Goal: Information Seeking & Learning: Learn about a topic

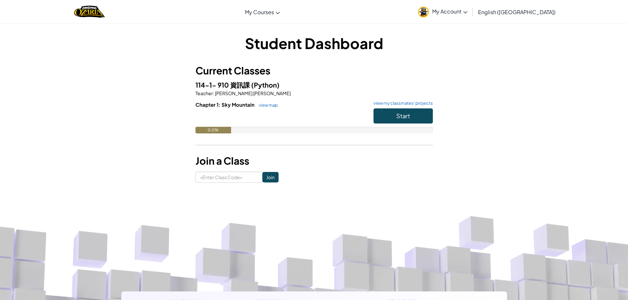
click at [551, 11] on link "English ([GEOGRAPHIC_DATA])" at bounding box center [517, 12] width 84 height 18
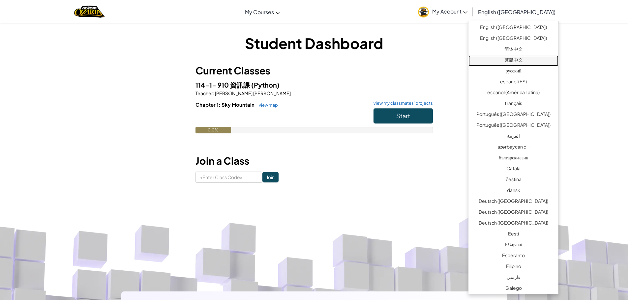
click at [515, 58] on link "繁體中文" at bounding box center [514, 60] width 90 height 11
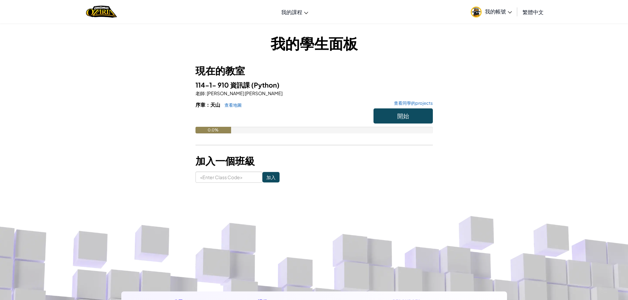
click at [492, 11] on span "我的帳號" at bounding box center [498, 11] width 27 height 7
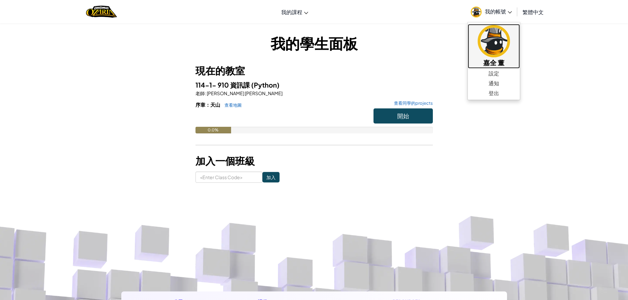
click at [496, 32] on img at bounding box center [494, 41] width 32 height 32
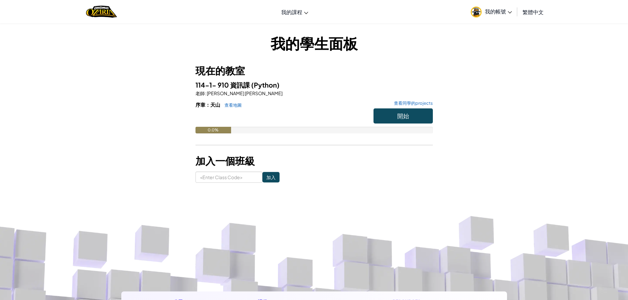
click at [408, 107] on h6 "序章：天山 查看地圖 查看同學的projects" at bounding box center [314, 104] width 237 height 7
click at [407, 116] on span "開始" at bounding box center [403, 116] width 12 height 8
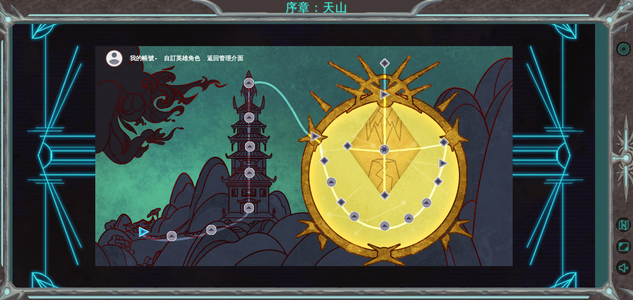
click at [137, 232] on div "我的帳號 自訂英雄角色 返回管理介面" at bounding box center [304, 156] width 418 height 220
click at [145, 229] on img at bounding box center [144, 232] width 10 height 10
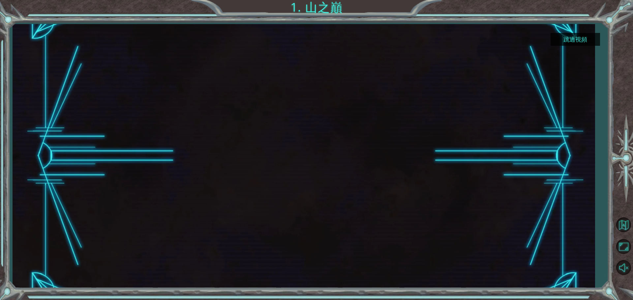
click at [576, 40] on button "跳過視頻" at bounding box center [575, 39] width 49 height 13
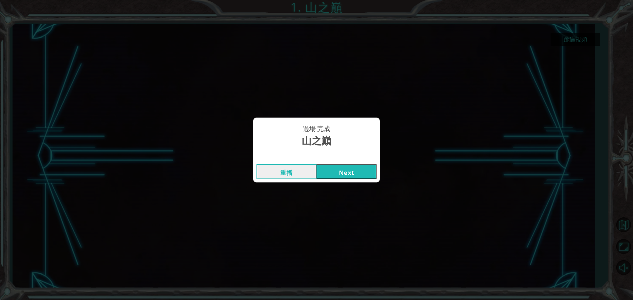
click at [340, 171] on button "Next" at bounding box center [347, 172] width 60 height 15
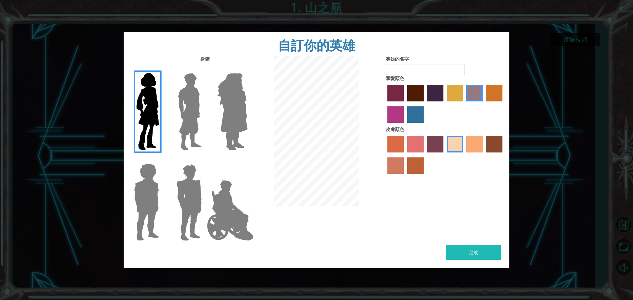
click at [237, 228] on img at bounding box center [231, 211] width 52 height 66
click at [247, 160] on input "Hero Jamie" at bounding box center [247, 160] width 0 height 0
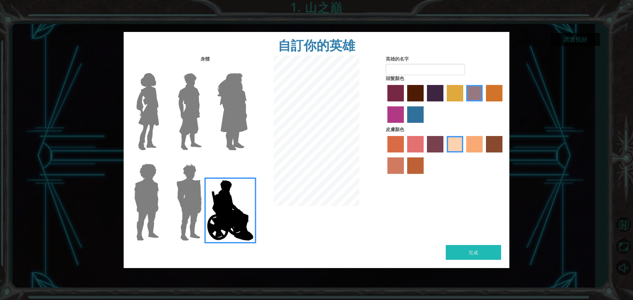
click at [227, 144] on img at bounding box center [232, 112] width 36 height 82
click at [247, 69] on input "Hero Amethyst" at bounding box center [247, 69] width 0 height 0
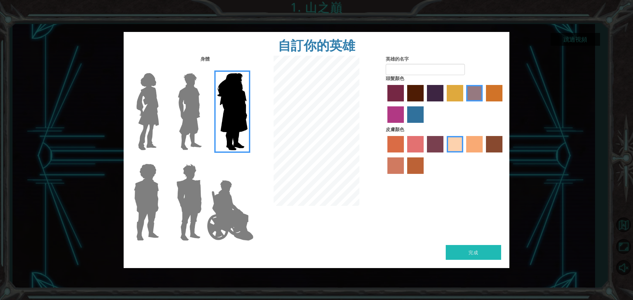
click at [206, 182] on img at bounding box center [231, 211] width 52 height 66
click at [247, 160] on input "Hero Jamie" at bounding box center [247, 160] width 0 height 0
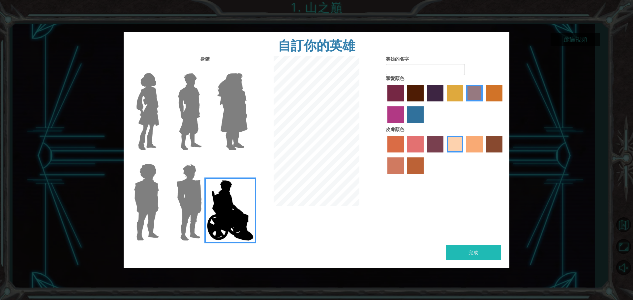
click at [184, 187] on img at bounding box center [189, 202] width 31 height 82
click at [205, 160] on input "Hero Garnet" at bounding box center [205, 160] width 0 height 0
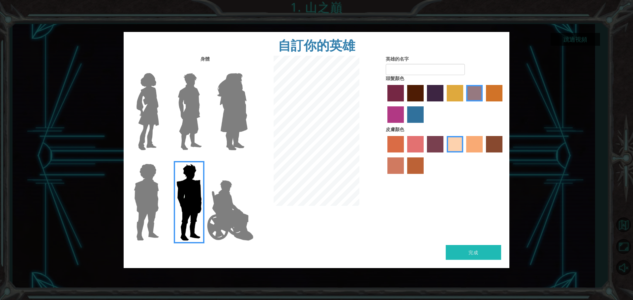
click at [145, 193] on img at bounding box center [146, 202] width 30 height 82
click at [162, 160] on input "Hero Steven" at bounding box center [162, 160] width 0 height 0
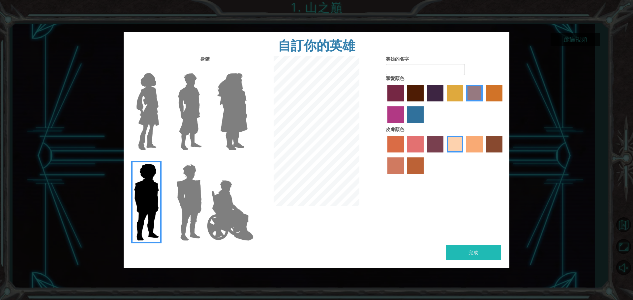
click at [155, 119] on img at bounding box center [148, 112] width 28 height 82
click at [162, 69] on input "Hero Connie" at bounding box center [162, 69] width 0 height 0
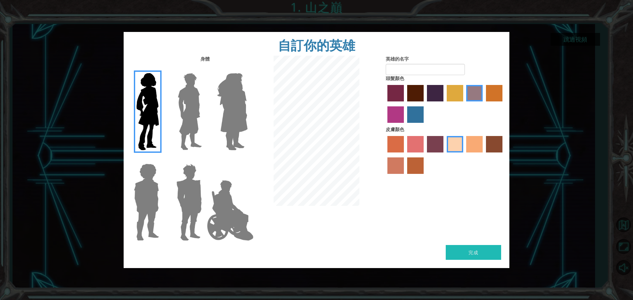
click at [180, 122] on img at bounding box center [189, 112] width 29 height 82
click at [205, 69] on input "Hero Lars" at bounding box center [205, 69] width 0 height 0
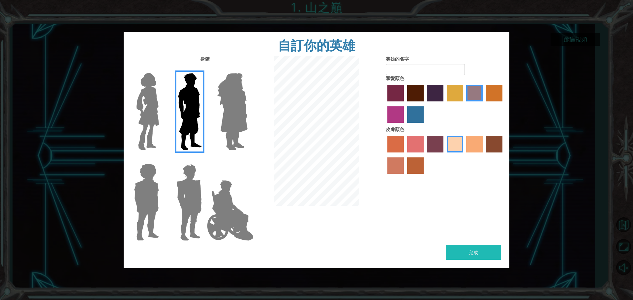
click at [228, 214] on img at bounding box center [231, 211] width 52 height 66
click at [247, 160] on input "Hero Jamie" at bounding box center [247, 160] width 0 height 0
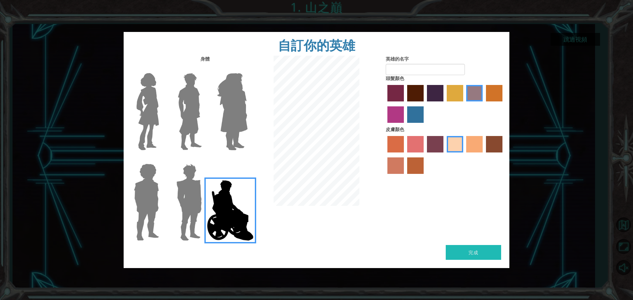
click at [193, 220] on img at bounding box center [189, 202] width 31 height 82
click at [205, 160] on input "Hero Garnet" at bounding box center [205, 160] width 0 height 0
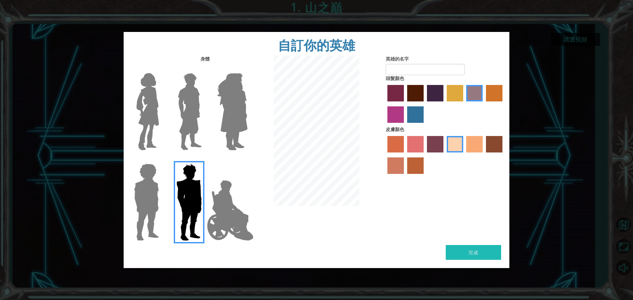
click at [158, 220] on img at bounding box center [146, 202] width 30 height 82
click at [162, 160] on input "Hero Steven" at bounding box center [162, 160] width 0 height 0
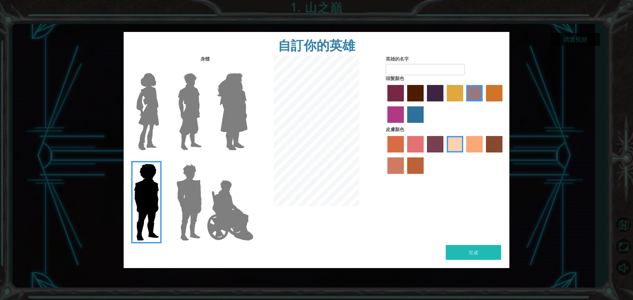
click at [142, 129] on img at bounding box center [148, 112] width 28 height 82
click at [162, 69] on input "Hero Connie" at bounding box center [162, 69] width 0 height 0
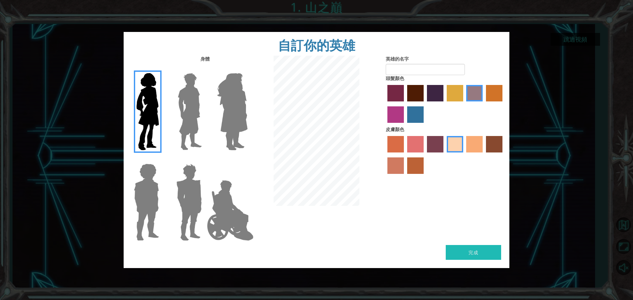
click at [192, 146] on img at bounding box center [189, 112] width 29 height 82
click at [205, 69] on input "Hero Lars" at bounding box center [205, 69] width 0 height 0
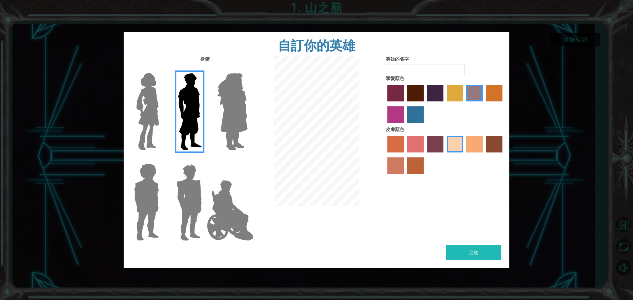
click at [233, 185] on img at bounding box center [231, 211] width 52 height 66
click at [247, 160] on input "Hero Jamie" at bounding box center [247, 160] width 0 height 0
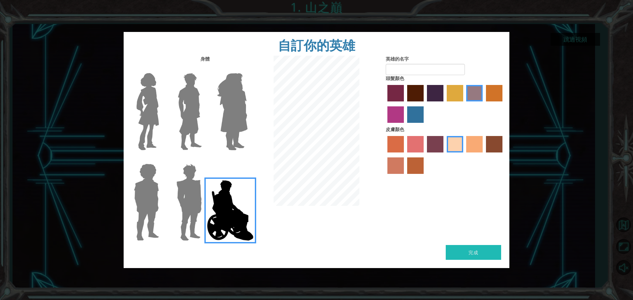
click at [182, 136] on img at bounding box center [189, 112] width 29 height 82
click at [205, 69] on input "Hero Lars" at bounding box center [205, 69] width 0 height 0
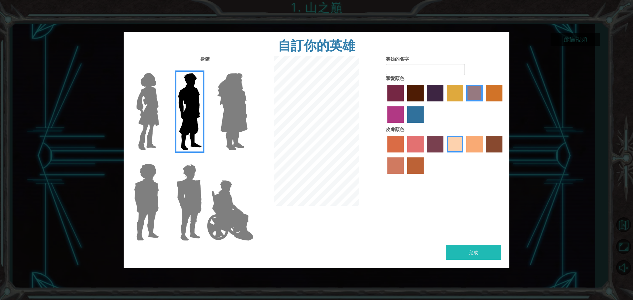
click at [167, 183] on div at bounding box center [188, 200] width 43 height 91
click at [206, 201] on img at bounding box center [231, 211] width 52 height 66
click at [247, 160] on input "Hero Jamie" at bounding box center [247, 160] width 0 height 0
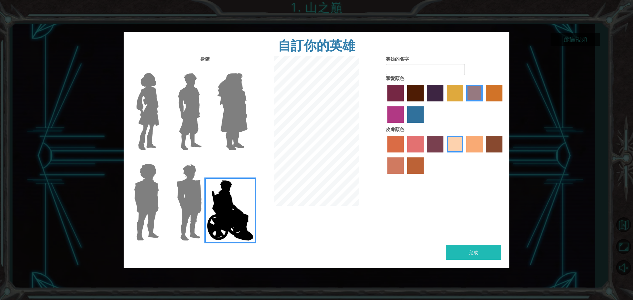
click at [183, 131] on img at bounding box center [189, 112] width 29 height 82
click at [205, 69] on input "Hero Lars" at bounding box center [205, 69] width 0 height 0
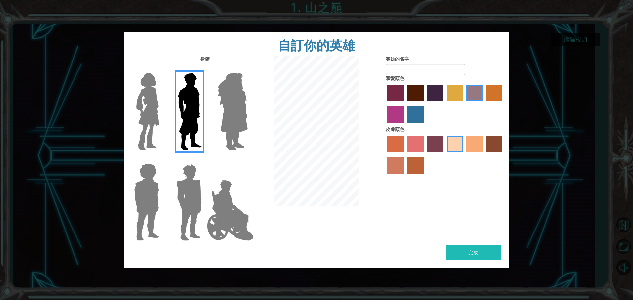
click at [216, 127] on img at bounding box center [232, 112] width 36 height 82
click at [247, 69] on input "Hero Amethyst" at bounding box center [247, 69] width 0 height 0
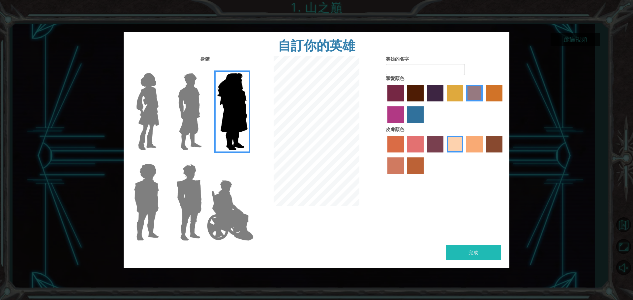
click at [196, 131] on img at bounding box center [189, 112] width 29 height 82
click at [205, 69] on input "Hero Lars" at bounding box center [205, 69] width 0 height 0
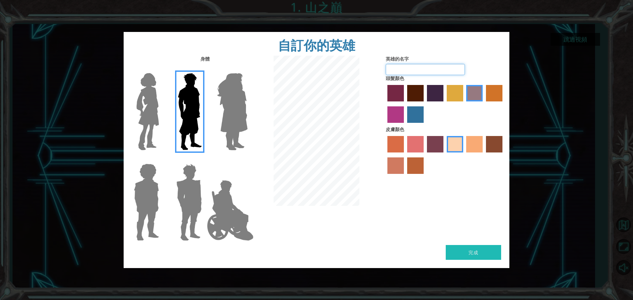
click at [434, 75] on input "英雄的名字" at bounding box center [425, 69] width 79 height 11
type input "[PERSON_NAME]"
click at [463, 250] on button "完成" at bounding box center [473, 252] width 55 height 15
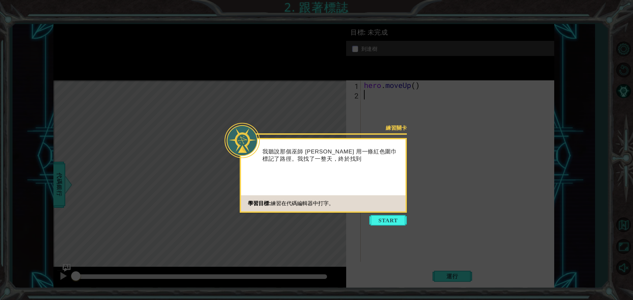
click at [387, 219] on button "Start" at bounding box center [388, 220] width 38 height 11
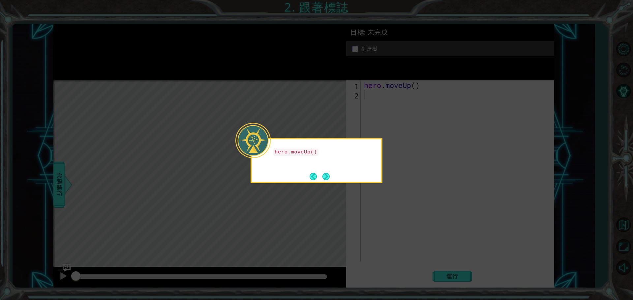
click at [339, 201] on icon at bounding box center [316, 150] width 633 height 300
drag, startPoint x: 339, startPoint y: 201, endPoint x: 337, endPoint y: 194, distance: 7.2
click at [338, 201] on icon at bounding box center [316, 150] width 633 height 300
click at [328, 180] on button "Next" at bounding box center [326, 176] width 7 height 7
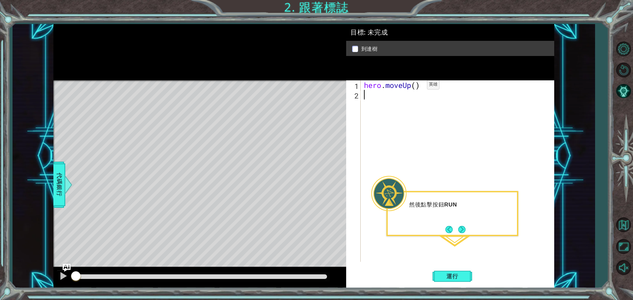
click at [417, 86] on div "hero . moveUp ( )" at bounding box center [459, 180] width 193 height 201
click at [456, 278] on span "運行" at bounding box center [452, 276] width 25 height 7
type textarea "hero.moveUp(2)"
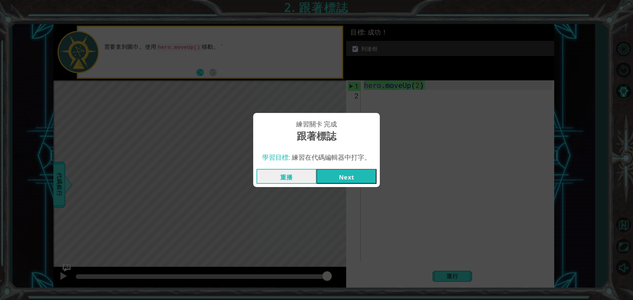
click at [342, 179] on button "Next" at bounding box center [347, 176] width 60 height 15
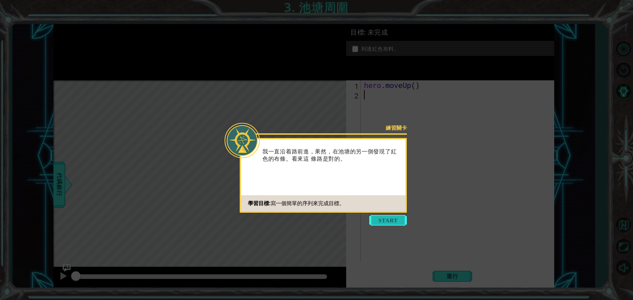
click at [381, 224] on button "Start" at bounding box center [388, 220] width 38 height 11
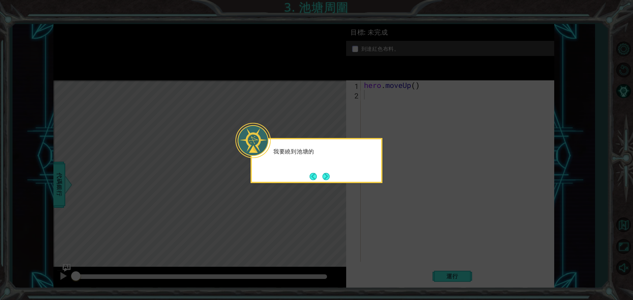
click at [378, 215] on icon at bounding box center [316, 150] width 633 height 300
click at [328, 176] on button "Next" at bounding box center [326, 176] width 7 height 7
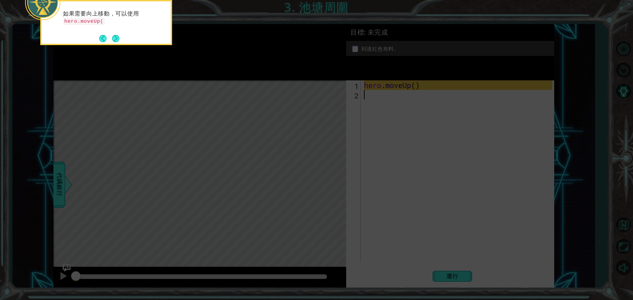
click at [190, 94] on icon at bounding box center [316, 45] width 633 height 511
click at [113, 36] on button "Next" at bounding box center [115, 38] width 7 height 7
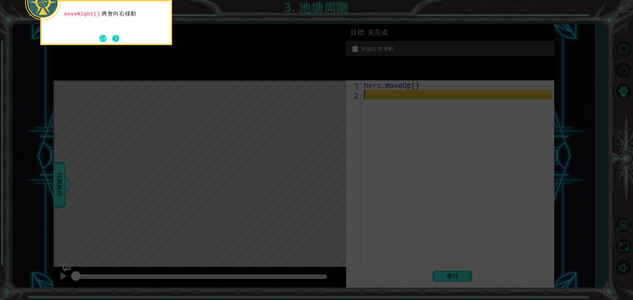
click at [119, 37] on button "Next" at bounding box center [115, 38] width 7 height 7
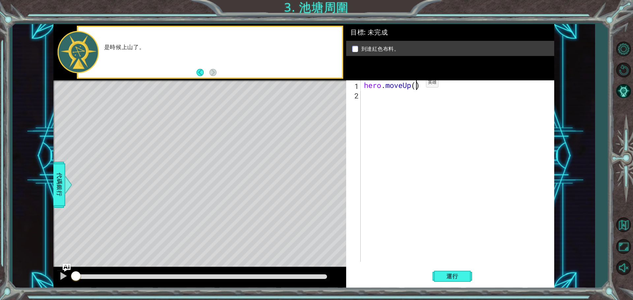
click at [416, 84] on div "hero . moveUp ( )" at bounding box center [459, 180] width 193 height 201
type textarea "2"
click at [391, 92] on div "hero . moveUp ( 2 )" at bounding box center [459, 180] width 193 height 201
type textarea "ㄘ"
type textarea "h"
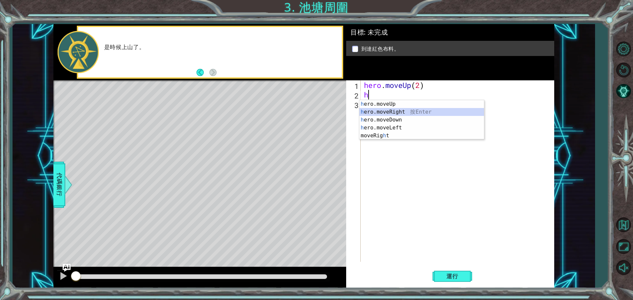
click at [394, 114] on div "h ero.moveUp 按 Enter h ero.moveRight 按 Enter h ero.moveDown 按 Enter h ero.moveL…" at bounding box center [422, 127] width 125 height 55
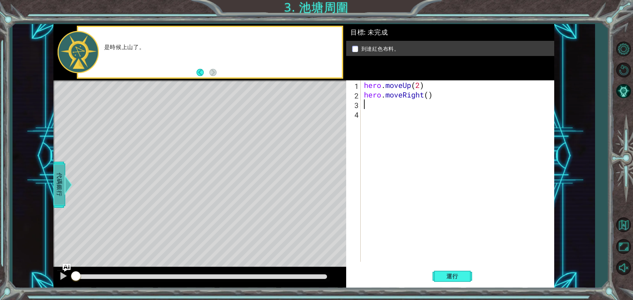
click at [62, 195] on span "代碼銀行" at bounding box center [59, 185] width 11 height 40
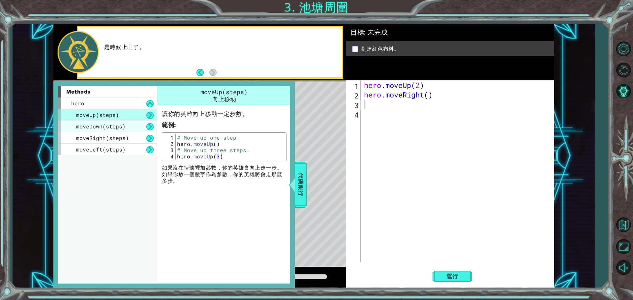
click at [84, 124] on span "moveDown(steps)" at bounding box center [100, 126] width 49 height 7
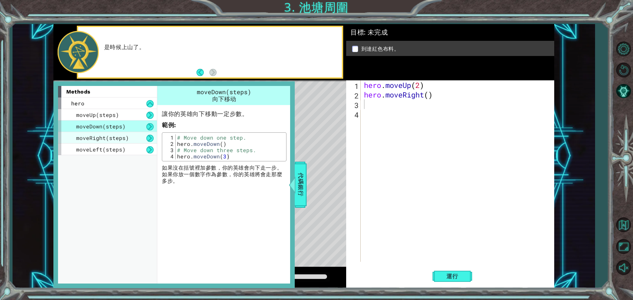
click at [85, 135] on span "moveRight(steps)" at bounding box center [102, 138] width 53 height 7
click at [88, 142] on span "moveRight(steps)" at bounding box center [102, 138] width 53 height 7
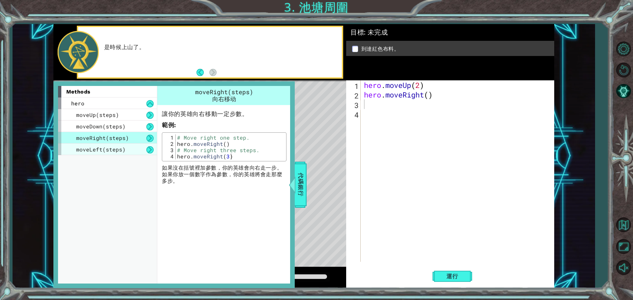
click at [90, 153] on span "moveLeft(steps)" at bounding box center [100, 149] width 49 height 7
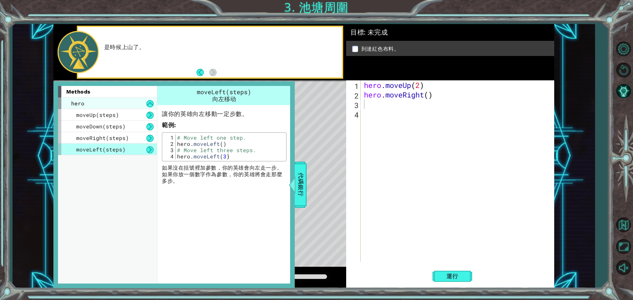
click at [98, 100] on div "hero" at bounding box center [107, 104] width 99 height 12
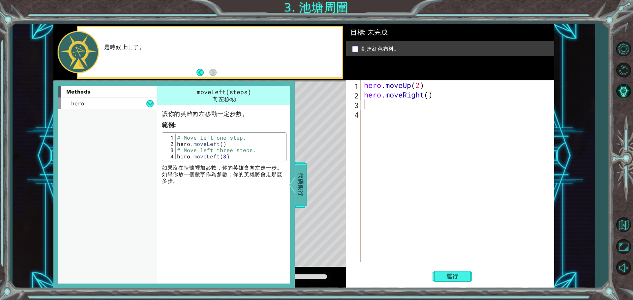
click at [304, 181] on span "代碼銀行" at bounding box center [301, 185] width 11 height 40
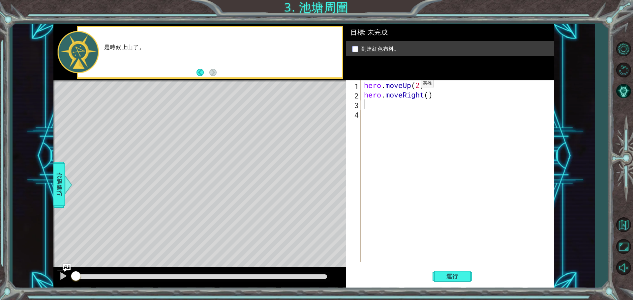
type textarea "hero.moveUp(2)"
drag, startPoint x: 411, startPoint y: 85, endPoint x: 360, endPoint y: 85, distance: 51.8
click at [360, 85] on div "hero.moveUp(2) 1 2 3 4 hero . moveUp ( 2 ) hero . moveRight ( ) ההההההההההההההה…" at bounding box center [449, 171] width 206 height 182
click at [401, 116] on div "hero . moveUp ( 2 ) hero . moveRight ( )" at bounding box center [459, 180] width 193 height 201
click at [393, 107] on div "hero . moveUp ( 2 ) hero . moveRight ( )" at bounding box center [459, 180] width 193 height 201
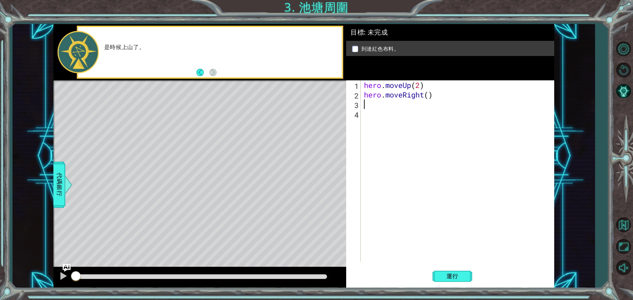
paste textarea "hero.moveUp"
click at [455, 277] on span "運行" at bounding box center [452, 276] width 25 height 7
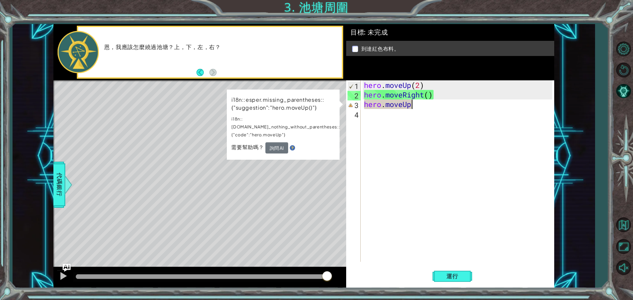
click at [292, 145] on img at bounding box center [292, 147] width 5 height 5
click at [436, 274] on button "運行" at bounding box center [453, 276] width 40 height 21
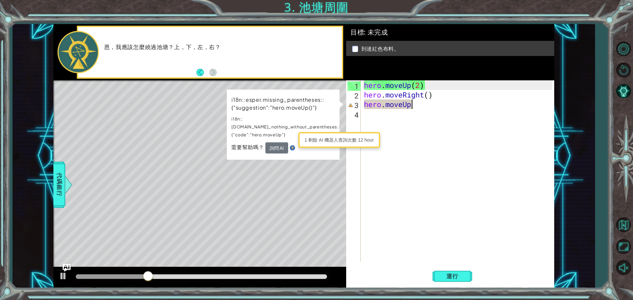
click at [425, 106] on div "hero . moveUp ( 2 ) hero . moveRight ( ) hero . moveUp" at bounding box center [459, 180] width 193 height 201
drag, startPoint x: 435, startPoint y: 97, endPoint x: 427, endPoint y: 96, distance: 7.9
click at [427, 96] on div "hero . moveUp ( 2 ) hero . moveRight ( ) hero . moveUp" at bounding box center [459, 180] width 193 height 201
click at [419, 106] on div "hero . moveUp ( 2 ) hero . moveRight ( ) hero . moveUp" at bounding box center [459, 180] width 193 height 201
paste textarea "()"
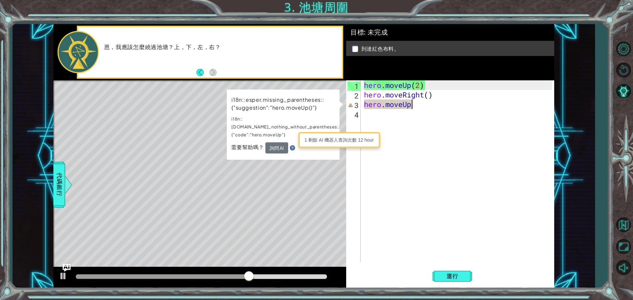
type textarea "hero.moveUp()"
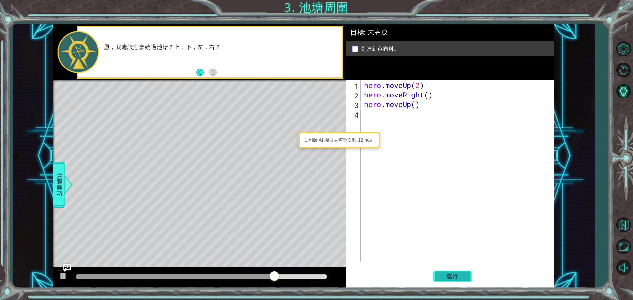
click at [457, 277] on span "運行" at bounding box center [452, 276] width 25 height 7
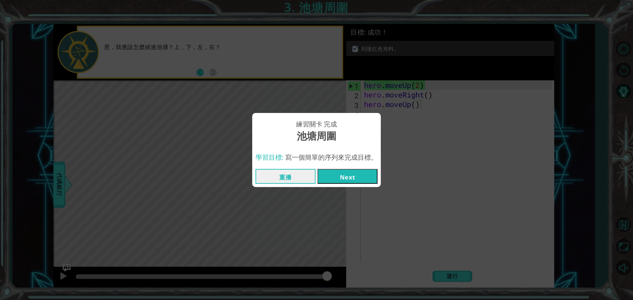
click at [347, 182] on button "Next" at bounding box center [348, 176] width 60 height 15
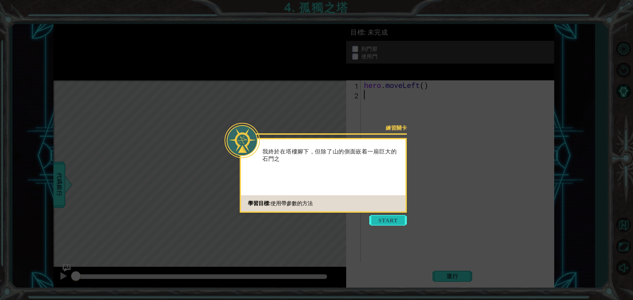
click at [398, 225] on button "Start" at bounding box center [388, 220] width 38 height 11
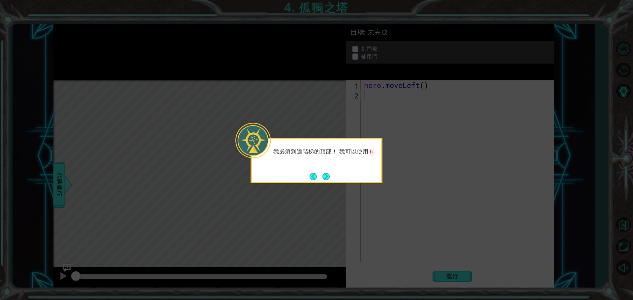
click at [324, 179] on button "Next" at bounding box center [326, 176] width 7 height 7
click at [325, 178] on button "Next" at bounding box center [326, 176] width 7 height 7
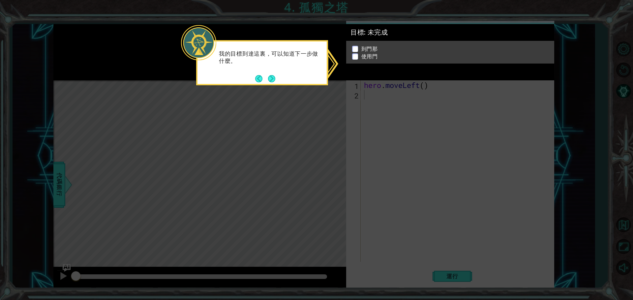
click at [276, 71] on div "我的目標到達這裏，可以知道下一步做什麼。" at bounding box center [262, 60] width 129 height 33
click at [272, 75] on button "Next" at bounding box center [271, 78] width 7 height 7
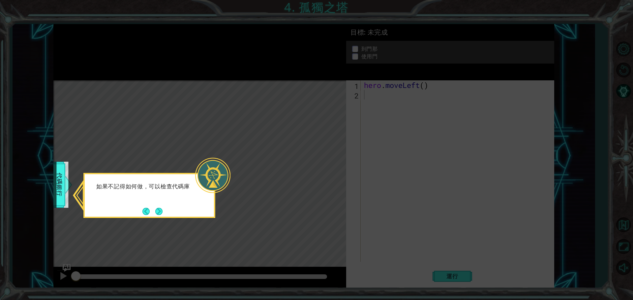
click at [163, 209] on button "Next" at bounding box center [158, 211] width 7 height 7
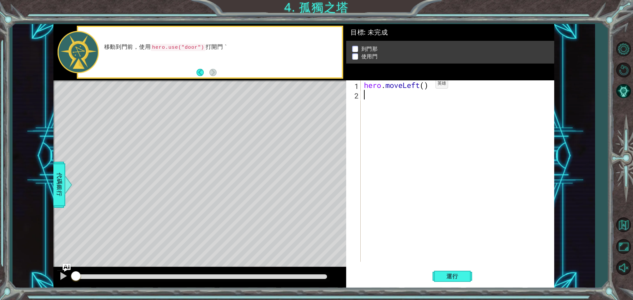
click at [426, 85] on div "hero . moveLeft ( )" at bounding box center [459, 180] width 193 height 201
type textarea "2"
click at [423, 100] on div "hero . moveLeft ( 2 )" at bounding box center [459, 180] width 193 height 201
paste textarea "()"
type textarea "("
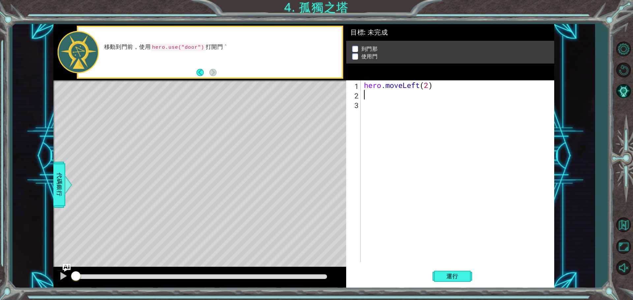
type textarea "h"
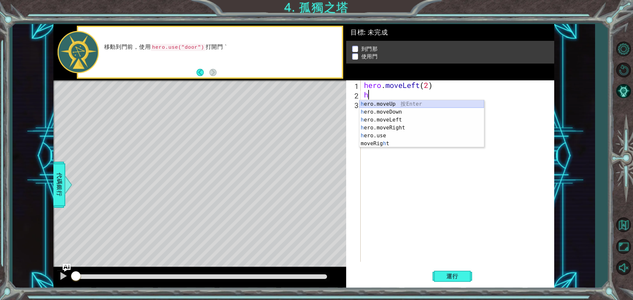
click at [384, 104] on div "h ero.moveUp 按 Enter h ero.moveDown 按 Enter h ero.moveLeft 按 Enter h ero.moveRi…" at bounding box center [422, 131] width 125 height 63
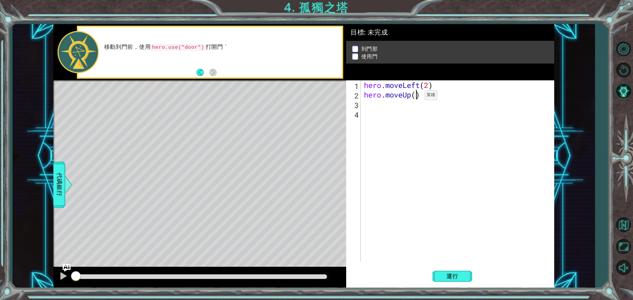
click at [416, 97] on div "hero . moveLeft ( 2 ) hero . moveUp ( )" at bounding box center [459, 180] width 193 height 201
type textarea "2"
click at [376, 104] on div "hero . moveLeft ( 2 ) hero . moveUp ( 2 )" at bounding box center [459, 180] width 193 height 201
type textarea "h"
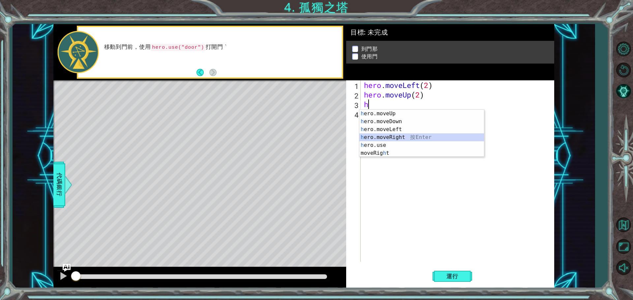
click at [401, 140] on div "h ero.moveUp 按 Enter h ero.moveDown 按 Enter h ero.moveLeft 按 Enter h ero.moveRi…" at bounding box center [422, 141] width 125 height 63
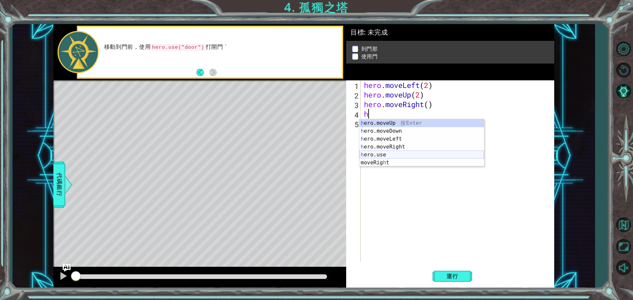
click at [400, 152] on div "h ero.moveUp 按 Enter h ero.moveDown 按 Enter h ero.moveLeft 按 Enter h ero.moveRi…" at bounding box center [422, 150] width 125 height 63
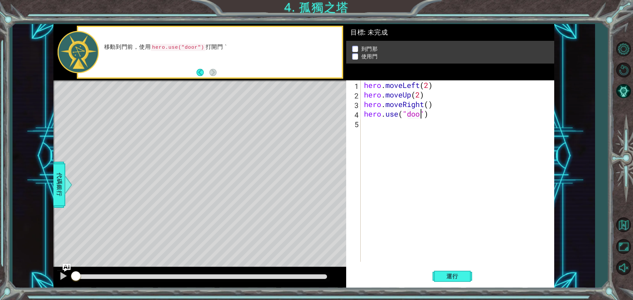
type textarea "r"
click at [455, 277] on span "運行" at bounding box center [452, 276] width 25 height 7
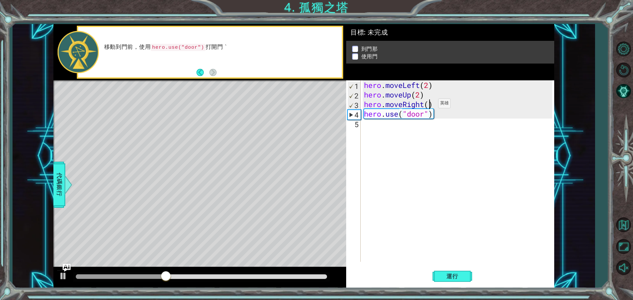
click at [428, 105] on div "hero . moveLeft ( 2 ) hero . moveUp ( 2 ) hero . moveRight ( ) hero . use ( "do…" at bounding box center [459, 180] width 193 height 201
click at [452, 276] on span "運行" at bounding box center [452, 276] width 25 height 7
type textarea "hero.moveRight(2)"
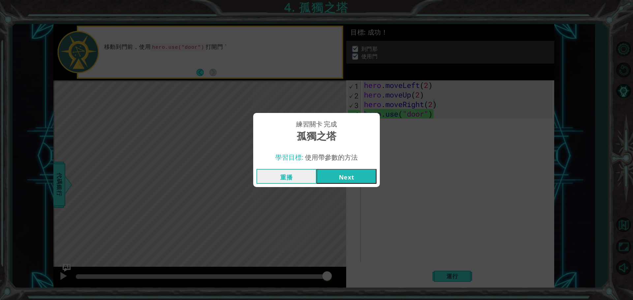
click at [359, 177] on button "Next" at bounding box center [347, 176] width 60 height 15
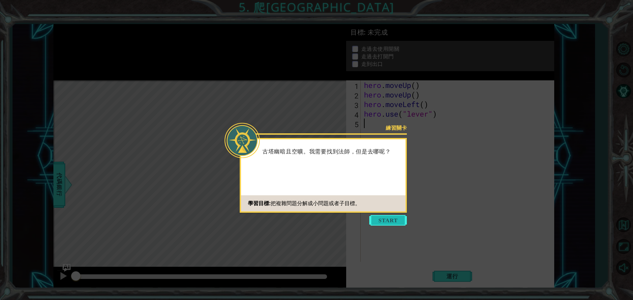
click at [393, 222] on button "Start" at bounding box center [388, 220] width 38 height 11
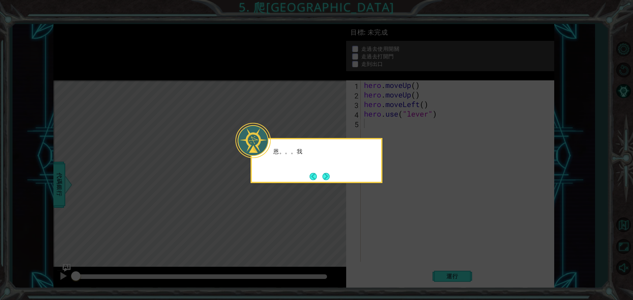
click at [393, 222] on icon at bounding box center [316, 150] width 633 height 300
click at [330, 179] on button "Next" at bounding box center [326, 176] width 7 height 7
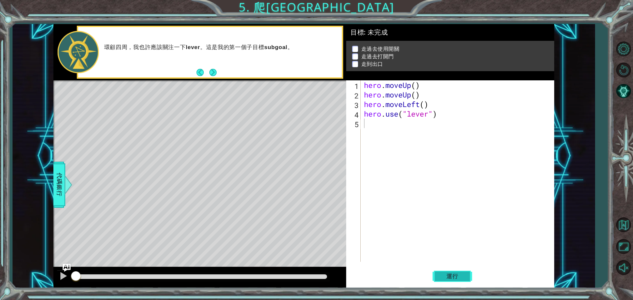
click at [453, 275] on span "運行" at bounding box center [452, 276] width 25 height 7
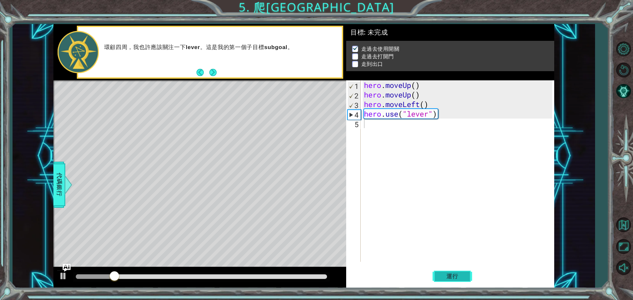
click at [453, 275] on span "運行" at bounding box center [452, 276] width 25 height 7
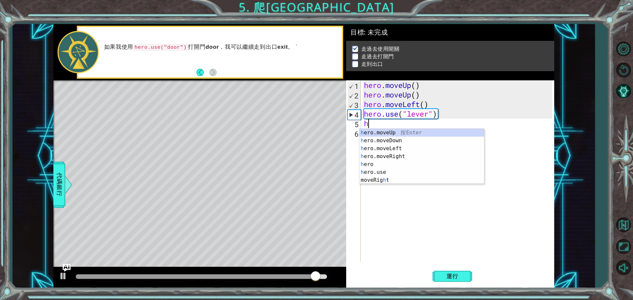
type textarea "h"
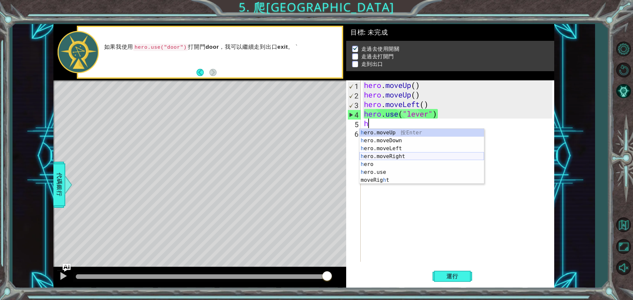
click at [414, 157] on div "h ero.moveUp 按 Enter h ero.moveDown 按 Enter h ero.moveLeft 按 Enter h ero.moveRi…" at bounding box center [422, 164] width 125 height 71
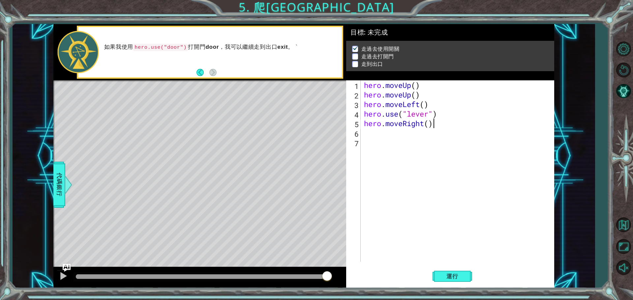
click at [433, 126] on div "hero . moveUp ( ) hero . moveUp ( ) hero . moveLeft ( ) hero . use ( "lever" ) …" at bounding box center [459, 180] width 193 height 201
click at [424, 97] on div "hero . moveUp ( ) hero . moveUp ( ) hero . moveLeft ( ) hero . use ( "lever" ) …" at bounding box center [459, 180] width 193 height 201
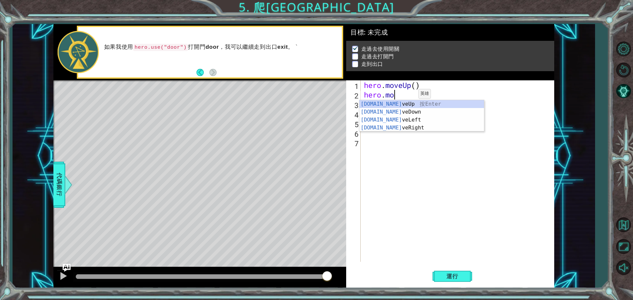
type textarea "h"
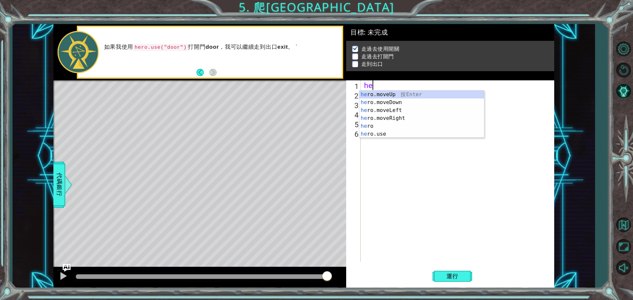
type textarea "h"
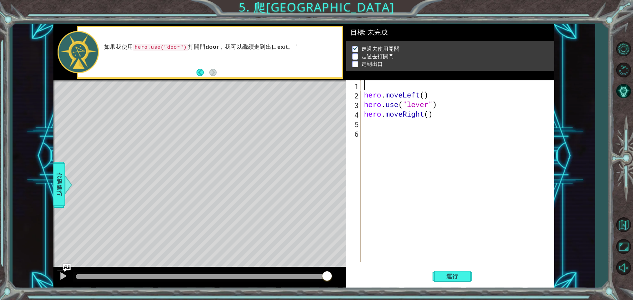
type textarea "h"
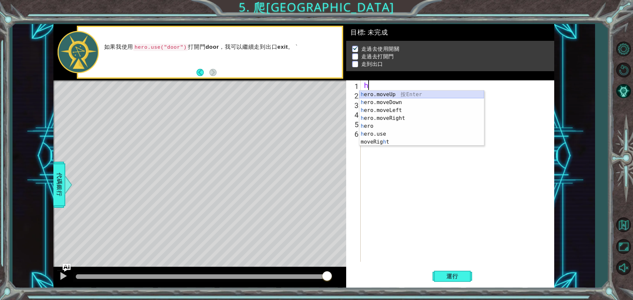
click at [433, 97] on div "h ero.moveUp 按 Enter h ero.moveDown 按 Enter h ero.moveLeft 按 Enter h ero.moveRi…" at bounding box center [422, 126] width 125 height 71
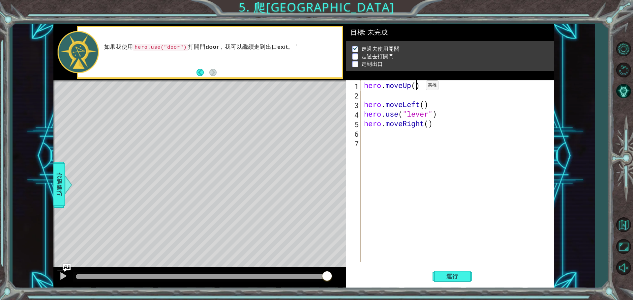
click at [416, 87] on div "hero . moveUp ( ) hero . moveLeft ( ) hero . use ( "lever" ) hero . moveRight (…" at bounding box center [459, 180] width 193 height 201
type textarea "2"
click at [379, 98] on div "hero . moveUp ( 2 ) hero . moveLeft ( ) hero . use ( "lever" ) hero . moveRight…" at bounding box center [459, 180] width 193 height 201
click at [428, 114] on div "hero . moveUp ( 2 ) hero . moveLeft ( ) hero . use ( "lever" ) hero . moveRight…" at bounding box center [459, 180] width 193 height 201
type textarea "3"
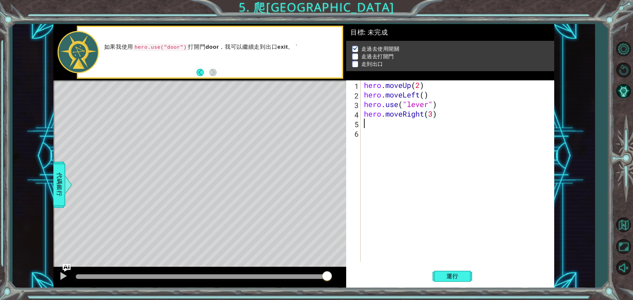
click at [406, 126] on div "hero . moveUp ( 2 ) hero . moveLeft ( ) hero . use ( "lever" ) hero . moveRight…" at bounding box center [459, 180] width 193 height 201
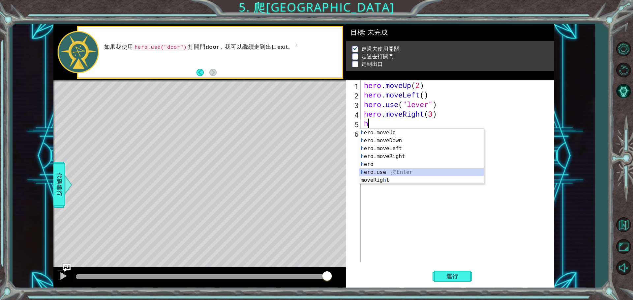
click at [405, 173] on div "h ero.moveUp 按 Enter h ero.moveDown 按 Enter h ero.moveLeft 按 Enter h ero.moveRi…" at bounding box center [422, 164] width 125 height 71
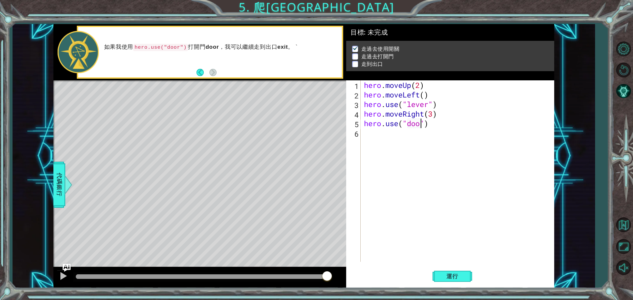
type textarea "r"
click at [387, 143] on div "hero . moveUp ( 2 ) hero . moveLeft ( ) hero . use ( "lever" ) hero . moveRight…" at bounding box center [459, 180] width 193 height 201
type textarea "h"
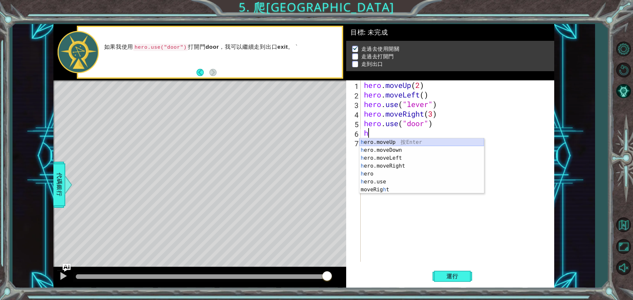
click at [392, 143] on div "h ero.moveUp 按 Enter h ero.moveDown 按 Enter h ero.moveLeft 按 Enter h ero.moveRi…" at bounding box center [422, 174] width 125 height 71
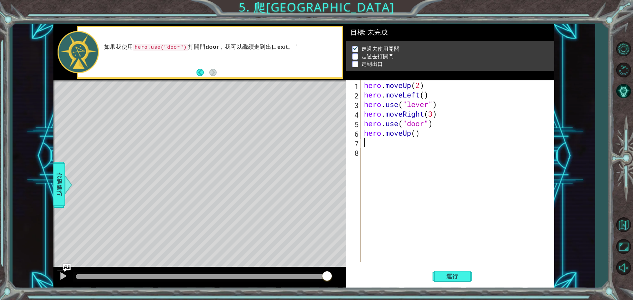
type textarea "h"
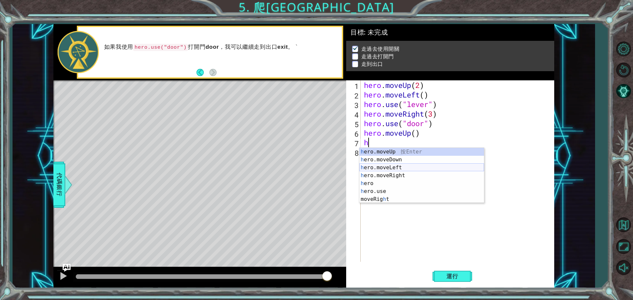
click at [397, 168] on div "h ero.moveUp 按 Enter h ero.moveDown 按 Enter h ero.moveLeft 按 Enter h ero.moveRi…" at bounding box center [422, 183] width 125 height 71
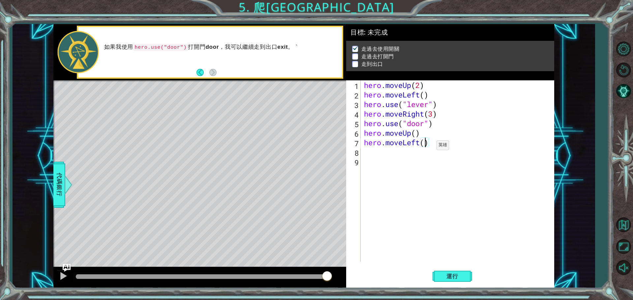
click at [427, 147] on div "hero . moveUp ( 2 ) hero . moveLeft ( ) hero . use ( "lever" ) hero . moveRight…" at bounding box center [459, 180] width 193 height 201
type textarea "3"
click at [434, 166] on div "hero . moveUp ( 2 ) hero . moveLeft ( ) hero . use ( "lever" ) hero . moveRight…" at bounding box center [459, 180] width 193 height 201
click at [452, 278] on span "運行" at bounding box center [452, 276] width 25 height 7
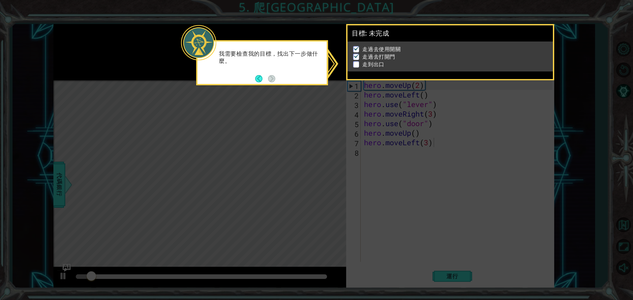
click at [435, 252] on icon at bounding box center [316, 150] width 633 height 300
click at [259, 78] on button "Back" at bounding box center [261, 78] width 13 height 7
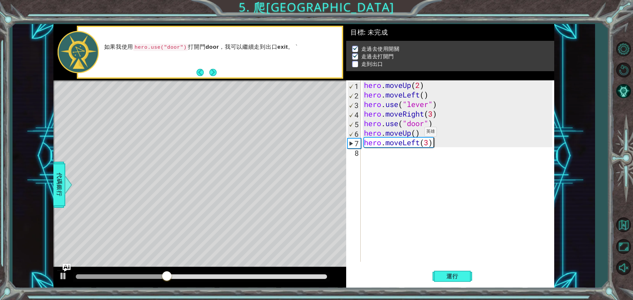
click at [415, 134] on div "hero . moveUp ( 2 ) hero . moveLeft ( ) hero . use ( "lever" ) hero . moveRight…" at bounding box center [459, 180] width 193 height 201
click at [455, 274] on span "運行" at bounding box center [452, 276] width 25 height 7
type textarea "hero.moveUp(2)"
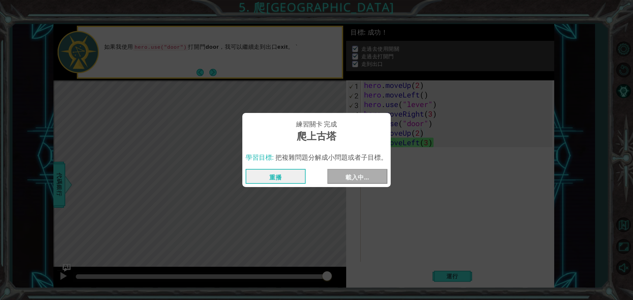
drag, startPoint x: 291, startPoint y: 276, endPoint x: 403, endPoint y: 296, distance: 113.3
click at [403, 296] on body "1 ההההההההההההההההההההההההההההההההההההההההההההההההההההההההההההההההההההההההההההה…" at bounding box center [316, 150] width 633 height 300
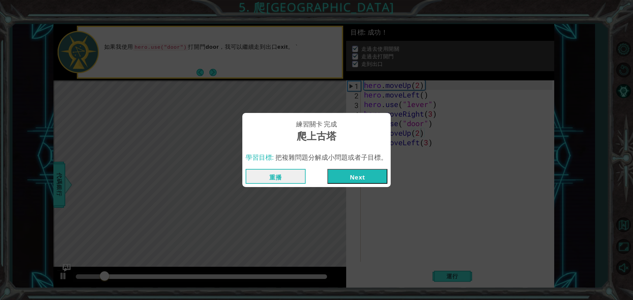
click at [353, 175] on button "Next" at bounding box center [358, 176] width 60 height 15
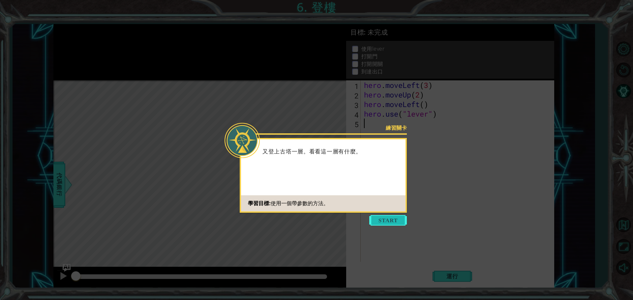
click at [384, 223] on button "Start" at bounding box center [388, 220] width 38 height 11
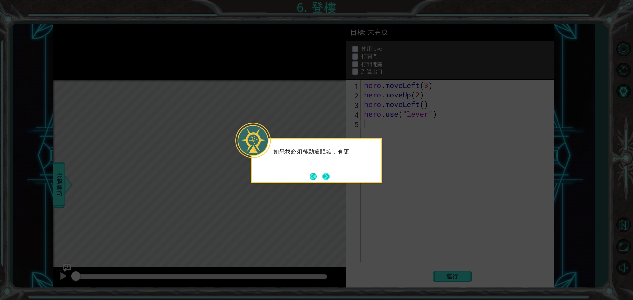
drag, startPoint x: 332, startPoint y: 181, endPoint x: 328, endPoint y: 177, distance: 6.1
click at [329, 179] on div "如果我必須移動遠距離，有更" at bounding box center [317, 160] width 132 height 45
click at [327, 177] on button "Next" at bounding box center [326, 176] width 7 height 7
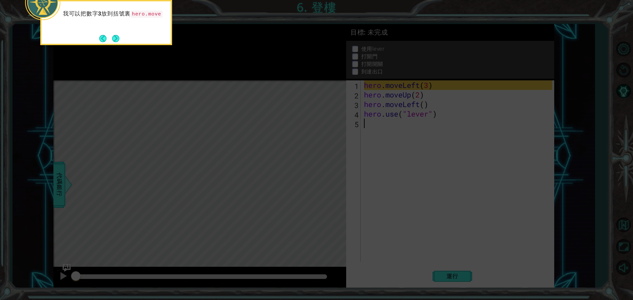
click at [379, 182] on icon at bounding box center [316, 45] width 633 height 511
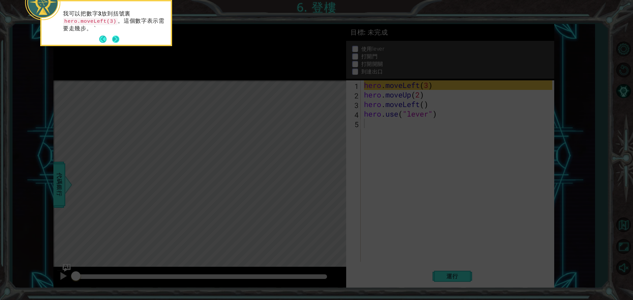
click at [114, 36] on button "Next" at bounding box center [115, 39] width 7 height 7
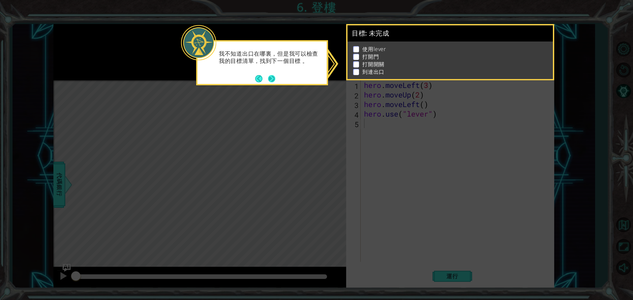
click at [272, 79] on button "Next" at bounding box center [271, 78] width 7 height 7
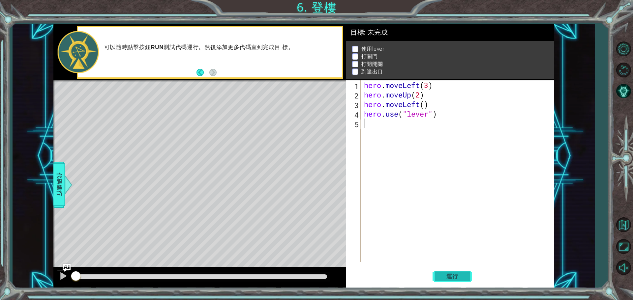
click at [459, 275] on span "運行" at bounding box center [452, 276] width 25 height 7
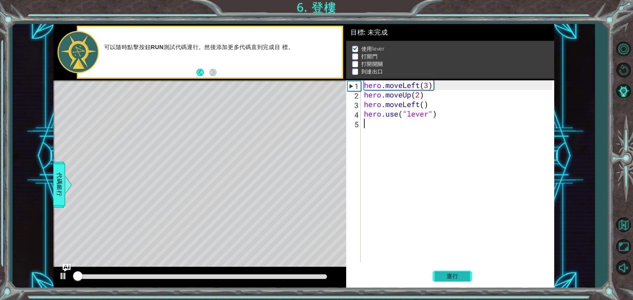
scroll to position [3, 0]
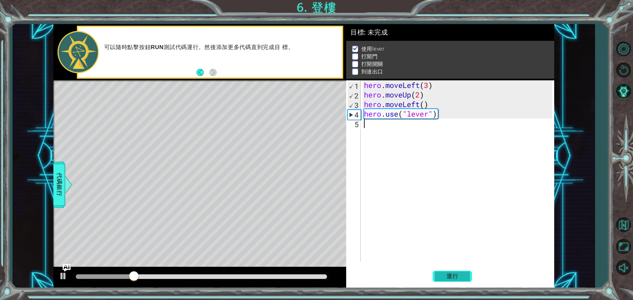
click at [449, 277] on span "運行" at bounding box center [452, 276] width 25 height 7
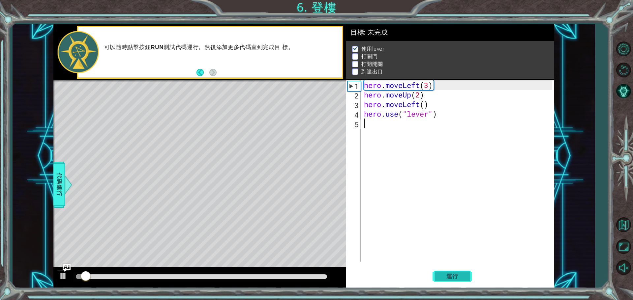
click at [449, 277] on span "運行" at bounding box center [452, 276] width 25 height 7
click at [62, 275] on div at bounding box center [63, 276] width 9 height 9
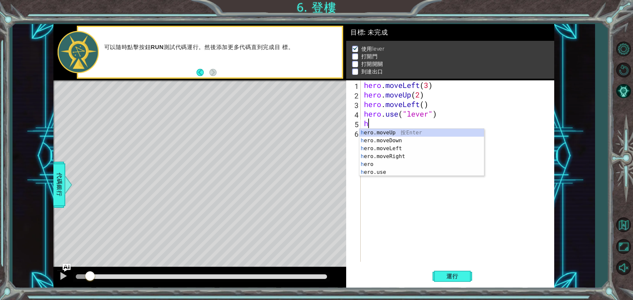
scroll to position [0, 0]
click at [400, 146] on div "h ero.moveUp 按 Enter h ero.moveDown 按 Enter h ero.moveLeft 按 Enter h ero.moveRi…" at bounding box center [422, 160] width 125 height 63
type textarea "hero.moveLeft(1)"
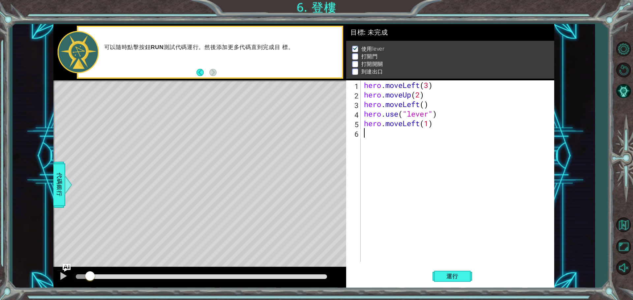
click at [375, 135] on div "hero . moveLeft ( 3 ) hero . moveUp ( 2 ) hero . moveLeft ( ) hero . use ( "lev…" at bounding box center [459, 180] width 193 height 201
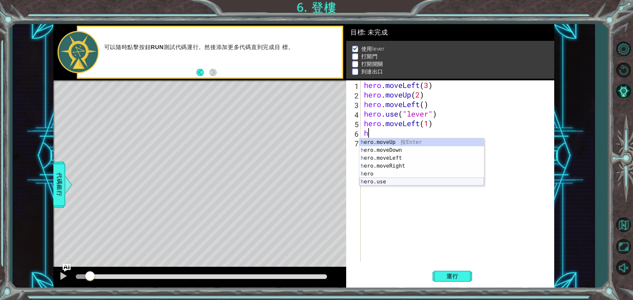
click at [395, 182] on div "h ero.moveUp 按 Enter h ero.moveDown 按 Enter h ero.moveLeft 按 Enter h ero.moveRi…" at bounding box center [422, 170] width 125 height 63
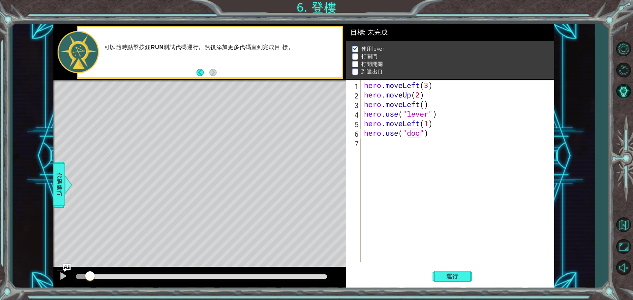
type textarea "r"
click at [395, 155] on div "hero . moveLeft ( 3 ) hero . moveUp ( 2 ) hero . moveLeft ( ) hero . use ( "lev…" at bounding box center [459, 180] width 193 height 201
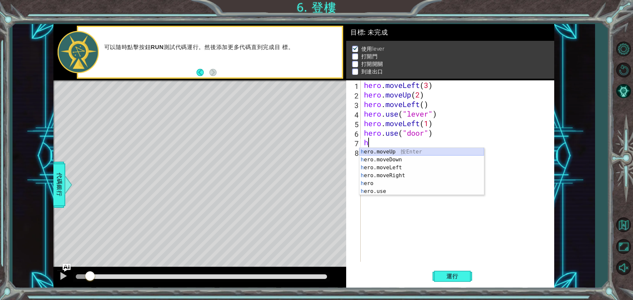
click at [384, 153] on div "h ero.moveUp 按 Enter h ero.moveDown 按 Enter h ero.moveLeft 按 Enter h ero.moveRi…" at bounding box center [422, 179] width 125 height 63
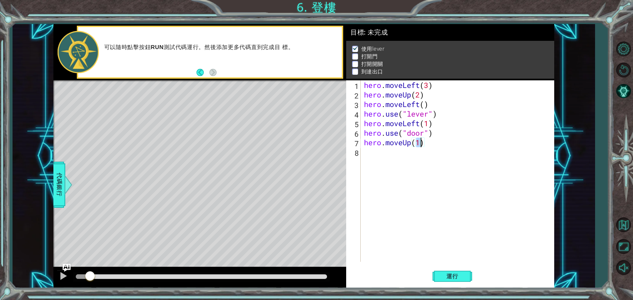
type textarea "hero.moveUp(2)"
click at [417, 193] on div "hero . moveLeft ( 3 ) hero . moveUp ( 2 ) hero . moveLeft ( ) hero . use ( "lev…" at bounding box center [459, 180] width 193 height 201
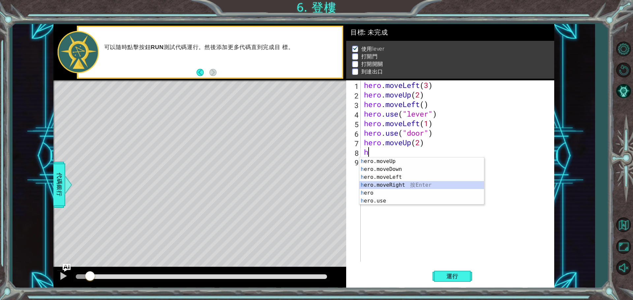
click at [395, 185] on div "h ero.moveUp 按 Enter h ero.moveDown 按 Enter h ero.moveLeft 按 Enter h ero.moveRi…" at bounding box center [422, 189] width 125 height 63
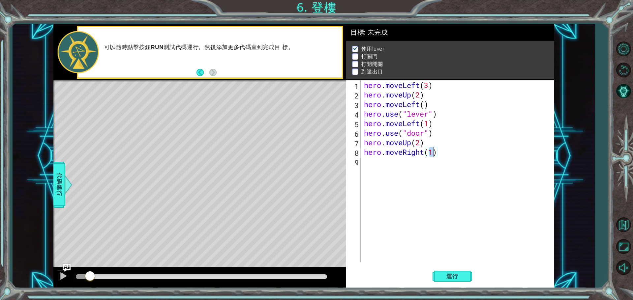
type textarea "hero.moveRight(2)"
click at [386, 171] on div "hero . moveLeft ( 3 ) hero . moveUp ( 2 ) hero . moveLeft ( ) hero . use ( "lev…" at bounding box center [459, 180] width 193 height 201
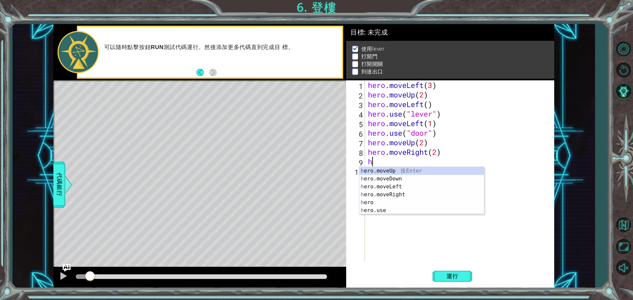
scroll to position [0, 0]
click at [401, 211] on div "h ero.moveUp 按 Enter h ero.moveDown 按 Enter h ero.moveLeft 按 Enter h ero.moveRi…" at bounding box center [422, 198] width 125 height 63
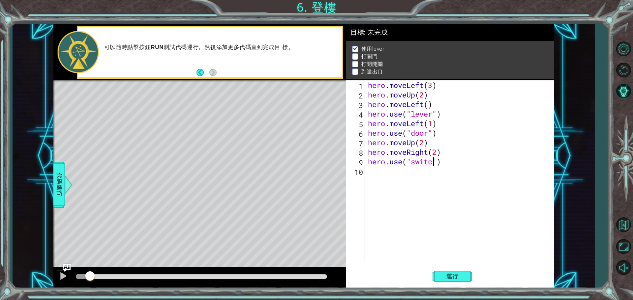
type textarea "h"
click at [397, 177] on div "hero . moveLeft ( 3 ) hero . moveUp ( 2 ) hero . moveLeft ( ) hero . use ( "lev…" at bounding box center [461, 180] width 189 height 201
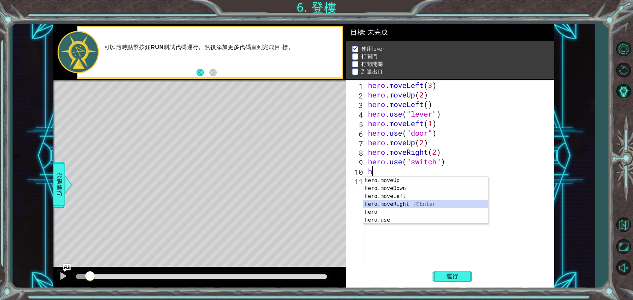
click at [405, 205] on div "h ero.moveUp 按 Enter h ero.moveDown 按 Enter h ero.moveLeft 按 Enter h ero.moveRi…" at bounding box center [426, 208] width 125 height 63
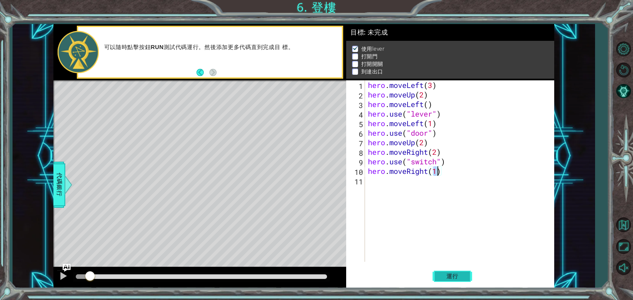
type textarea "hero.moveRight(1)"
click at [444, 274] on span "運行" at bounding box center [452, 276] width 25 height 7
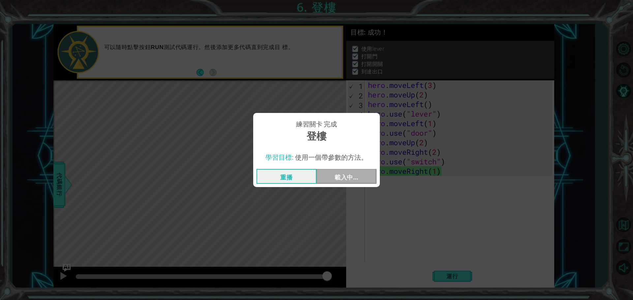
drag, startPoint x: 101, startPoint y: 276, endPoint x: 344, endPoint y: 302, distance: 244.2
click at [344, 300] on html "1 ההההההההההההההההההההההההההההההההההההההההההההההההההההההההההההההההההההההההההההה…" at bounding box center [316, 150] width 633 height 300
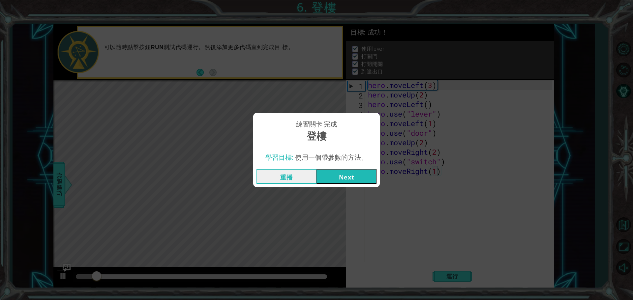
click at [334, 180] on button "Next" at bounding box center [347, 176] width 60 height 15
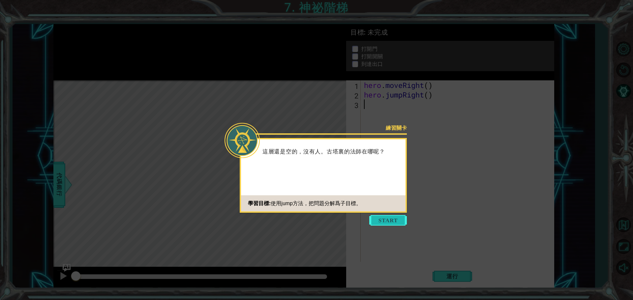
click at [389, 217] on button "Start" at bounding box center [388, 220] width 38 height 11
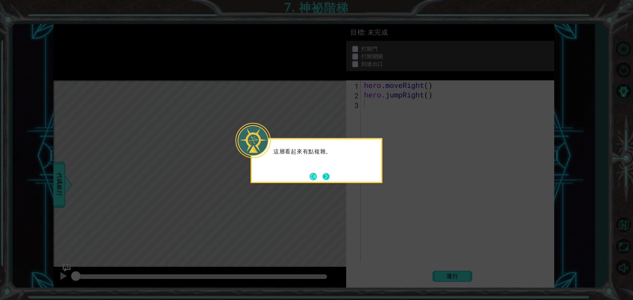
click at [326, 176] on button "Next" at bounding box center [326, 176] width 7 height 7
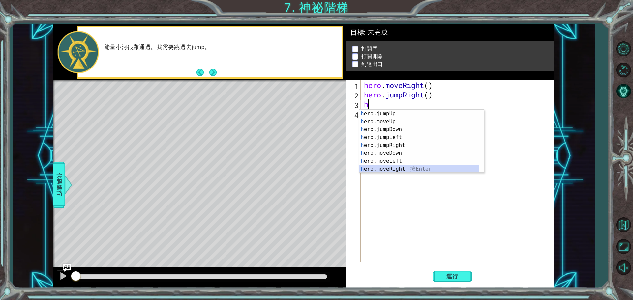
click at [398, 168] on div "h ero.jumpUp 按 Enter h ero.moveUp 按 Enter h ero.jumpDown 按 Enter h ero.jumpLeft…" at bounding box center [420, 149] width 120 height 79
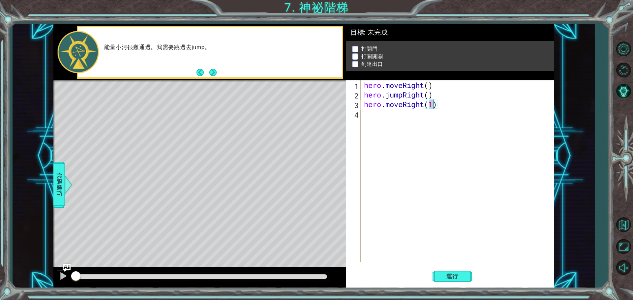
type textarea "hero.moveRight(2)"
click at [391, 124] on div "hero . moveRight ( ) hero . jumpRight ( ) hero . moveRight ( 2 )" at bounding box center [459, 180] width 193 height 201
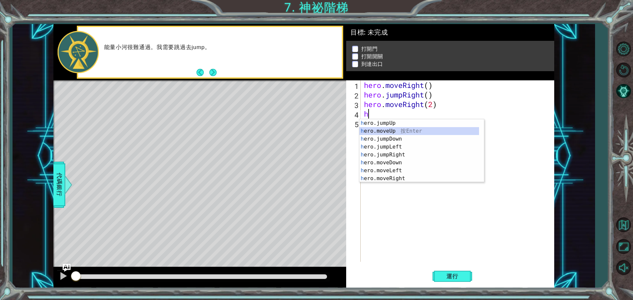
click at [398, 130] on div "h ero.jumpUp 按 Enter h ero.moveUp 按 Enter h ero.jumpDown 按 Enter h ero.jumpLeft…" at bounding box center [420, 158] width 120 height 79
type textarea "hero.moveUp(1)"
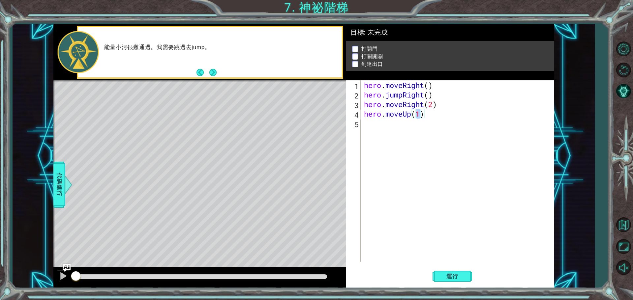
click at [404, 132] on div "hero . moveRight ( ) hero . jumpRight ( ) hero . moveRight ( 2 ) hero . moveUp …" at bounding box center [459, 180] width 193 height 201
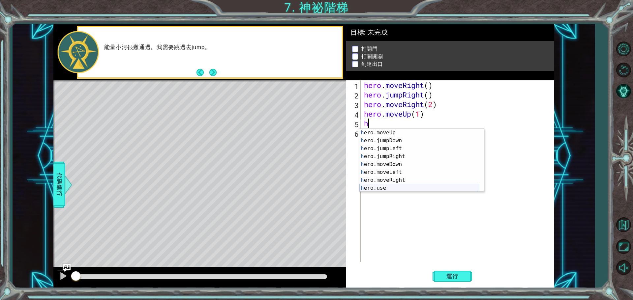
scroll to position [8, 0]
click at [395, 185] on div "h ero.moveUp 按 Enter h ero.jumpDown 按 Enter h ero.jumpLeft 按 Enter h ero.jumpRi…" at bounding box center [420, 168] width 120 height 79
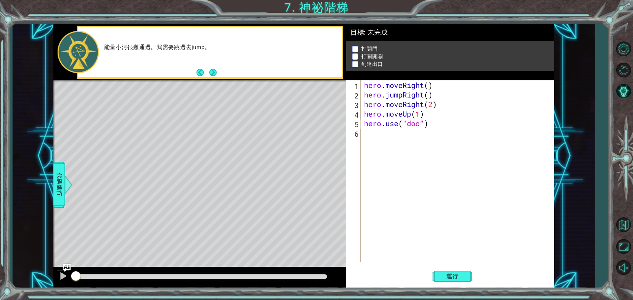
scroll to position [0, 0]
click at [444, 283] on button "運行" at bounding box center [453, 276] width 40 height 21
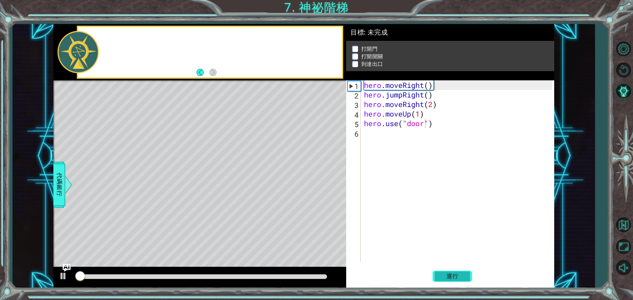
click at [444, 283] on button "運行" at bounding box center [453, 276] width 40 height 21
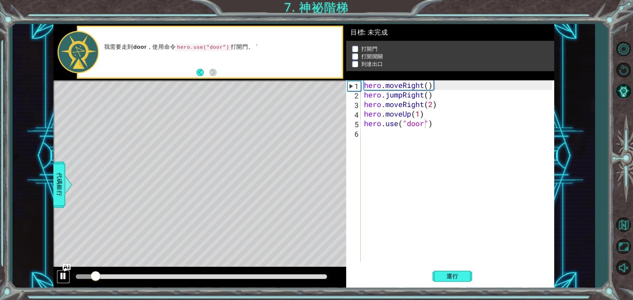
click at [68, 273] on button at bounding box center [63, 277] width 13 height 14
click at [63, 274] on div at bounding box center [63, 276] width 9 height 9
click at [433, 104] on div "hero . moveRight ( ) hero . jumpRight ( ) hero . moveRight ( 2 ) hero . moveUp …" at bounding box center [459, 180] width 193 height 201
type textarea "hero.moveRight()"
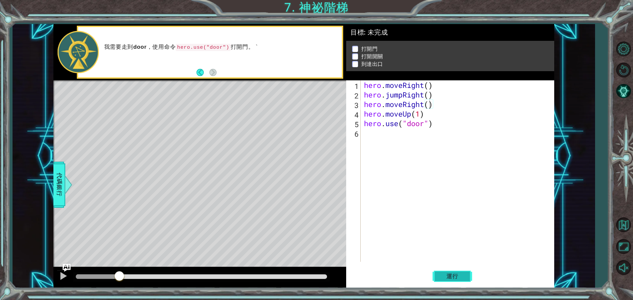
click at [445, 273] on button "運行" at bounding box center [453, 276] width 40 height 21
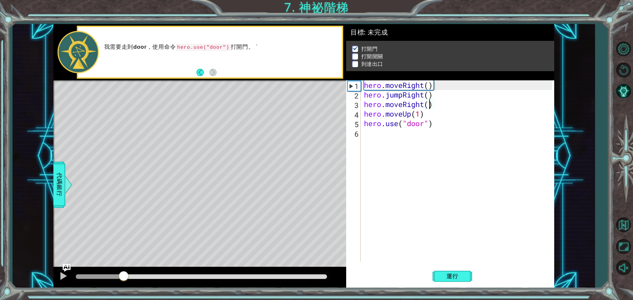
drag, startPoint x: 90, startPoint y: 276, endPoint x: 124, endPoint y: 280, distance: 34.1
click at [124, 280] on div at bounding box center [124, 277] width 12 height 12
click at [457, 278] on span "運行" at bounding box center [452, 276] width 25 height 7
click at [64, 277] on div at bounding box center [63, 276] width 9 height 9
click at [394, 143] on div "hero . moveRight ( ) hero . jumpRight ( ) hero . moveRight ( ) hero . moveUp ( …" at bounding box center [459, 180] width 193 height 201
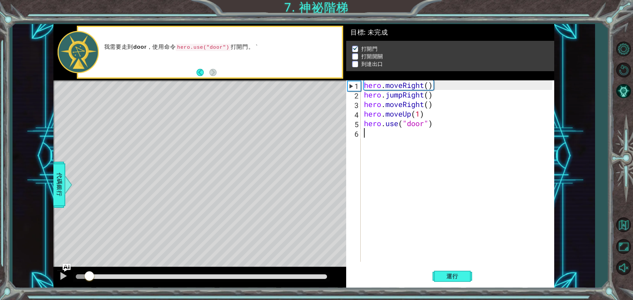
click at [383, 139] on div "hero . moveRight ( ) hero . jumpRight ( ) hero . moveRight ( ) hero . moveUp ( …" at bounding box center [459, 180] width 193 height 201
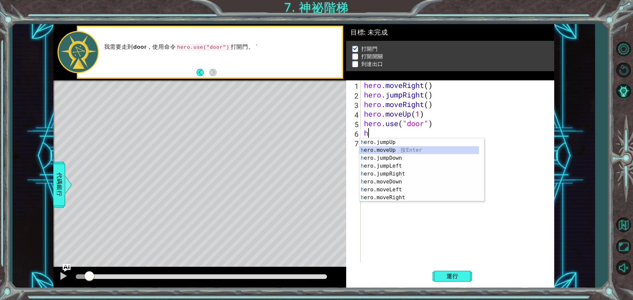
click at [408, 153] on div "h ero.jumpUp 按 Enter h ero.moveUp 按 Enter h ero.jumpDown 按 Enter h ero.jumpLeft…" at bounding box center [420, 178] width 120 height 79
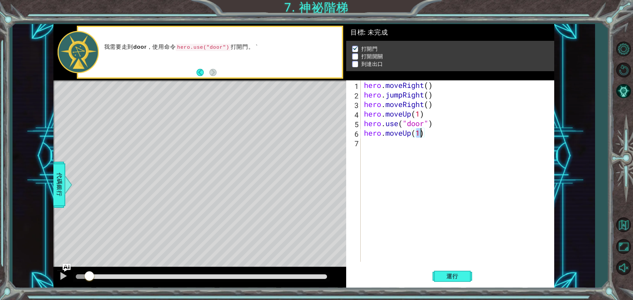
type textarea "hero.moveUp(2)"
click at [379, 149] on div "hero . moveRight ( ) hero . jumpRight ( ) hero . moveRight ( ) hero . moveUp ( …" at bounding box center [459, 180] width 193 height 201
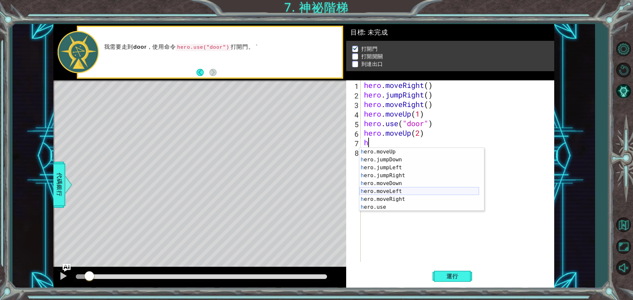
scroll to position [8, 0]
click at [401, 195] on div "h ero.moveUp 按 Enter h ero.jumpDown 按 Enter h ero.jumpLeft 按 Enter h ero.jumpRi…" at bounding box center [420, 187] width 120 height 79
type textarea "hero.moveLeft(1)"
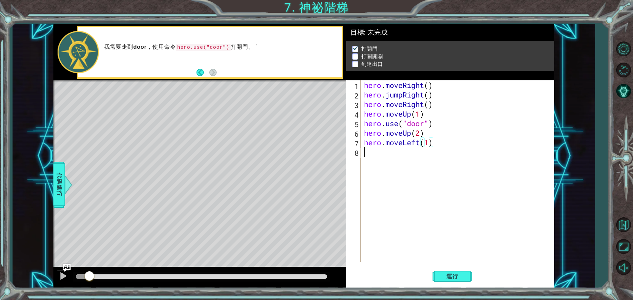
click at [396, 154] on div "hero . moveRight ( ) hero . jumpRight ( ) hero . moveRight ( ) hero . moveUp ( …" at bounding box center [459, 180] width 193 height 201
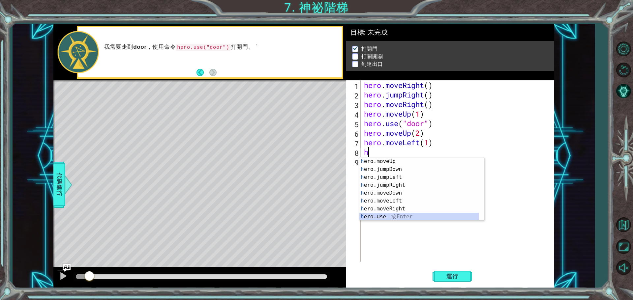
click at [403, 215] on div "h ero.moveUp 按 Enter h ero.jumpDown 按 Enter h ero.jumpLeft 按 Enter h ero.jumpRi…" at bounding box center [420, 197] width 120 height 79
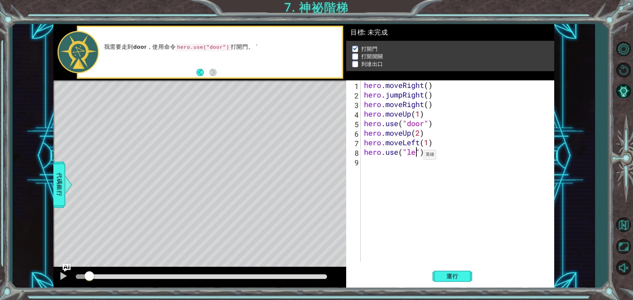
scroll to position [0, 0]
type textarea "r"
click at [422, 169] on div "hero . moveRight ( ) hero . jumpRight ( ) hero . moveRight ( ) hero . moveUp ( …" at bounding box center [459, 180] width 193 height 201
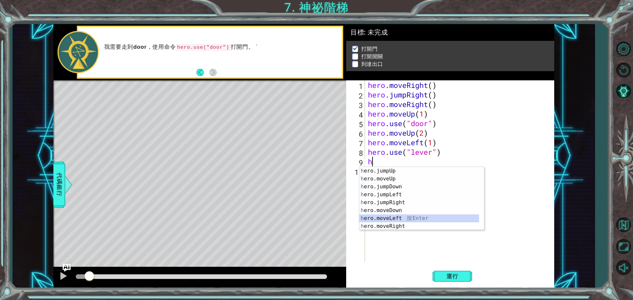
click at [406, 219] on div "h ero.jumpUp 按 Enter h ero.moveUp 按 Enter h ero.jumpDown 按 Enter h ero.jumpLeft…" at bounding box center [420, 206] width 120 height 79
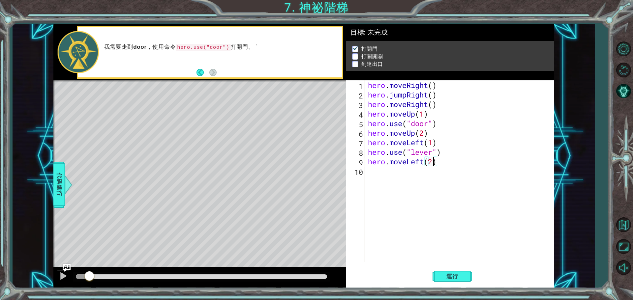
type textarea "hero.moveLeft(2)"
click at [428, 185] on div "hero . moveRight ( ) hero . jumpRight ( ) hero . moveRight ( ) hero . moveUp ( …" at bounding box center [461, 180] width 189 height 201
type textarea "h"
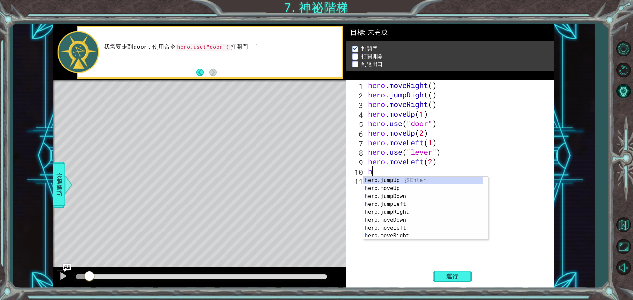
scroll to position [0, 0]
click at [423, 183] on div "h ero.jumpUp 按 Enter h ero.moveUp 按 Enter h ero.jumpDown 按 Enter h ero.jumpLeft…" at bounding box center [424, 216] width 120 height 79
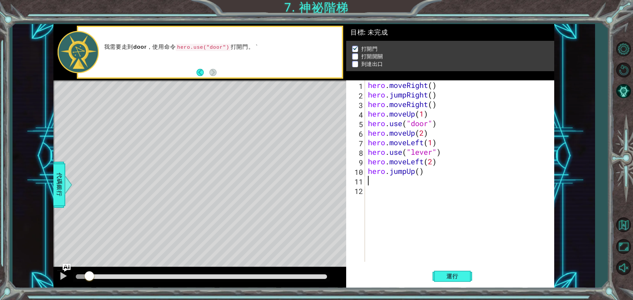
click at [387, 181] on div "hero . moveRight ( ) hero . jumpRight ( ) hero . moveRight ( ) hero . moveUp ( …" at bounding box center [461, 180] width 189 height 201
type textarea "g"
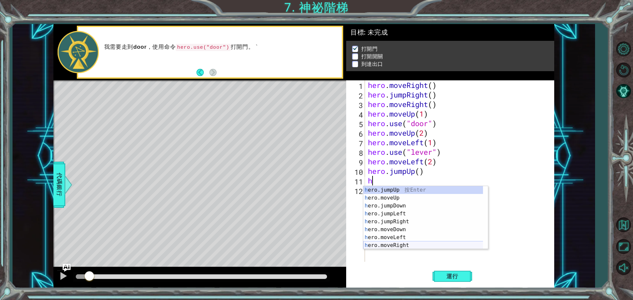
click at [411, 245] on div "h ero.jumpUp 按 Enter h ero.moveUp 按 Enter h ero.jumpDown 按 Enter h ero.jumpLeft…" at bounding box center [426, 225] width 125 height 79
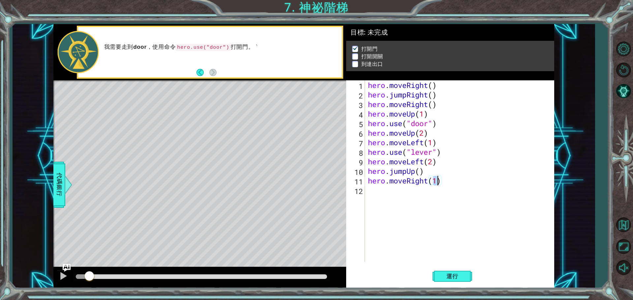
scroll to position [0, 3]
type textarea "hero.moveRight(2)"
click at [460, 276] on span "運行" at bounding box center [452, 276] width 25 height 7
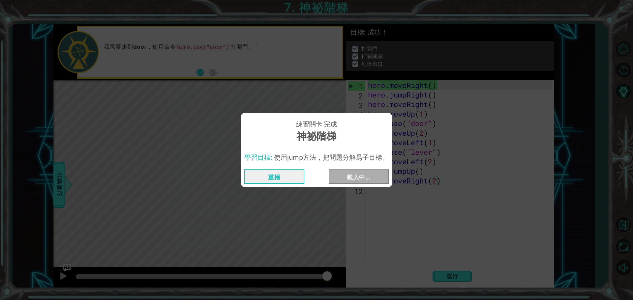
drag, startPoint x: 94, startPoint y: 275, endPoint x: 360, endPoint y: 289, distance: 266.9
click at [387, 291] on body "1 ההההההההההההההההההההההההההההההההההההההההההההההההההההההההההההההההההההההההההההה…" at bounding box center [316, 150] width 633 height 300
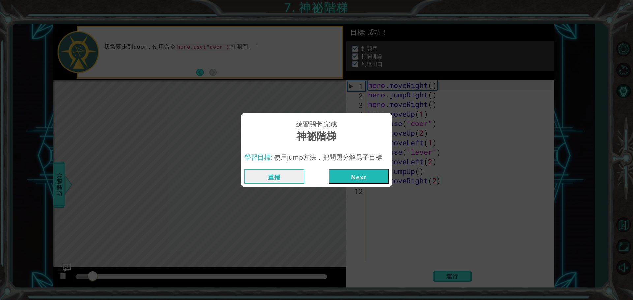
click at [352, 179] on button "Next" at bounding box center [359, 176] width 60 height 15
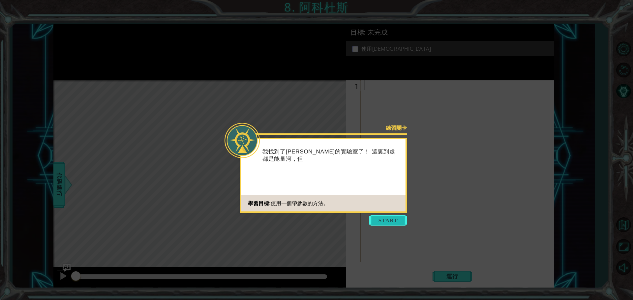
click at [381, 222] on button "Start" at bounding box center [388, 220] width 38 height 11
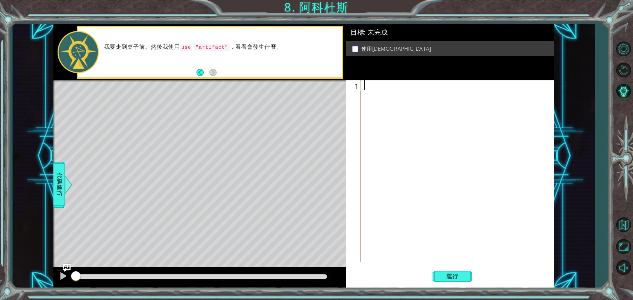
type textarea "h"
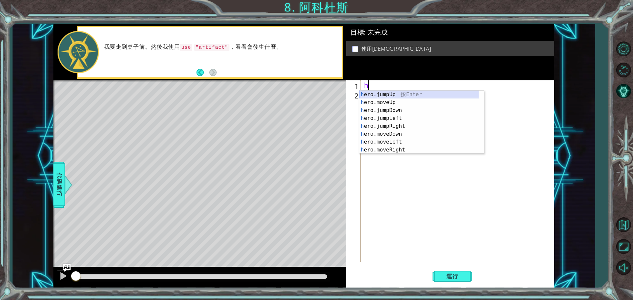
click at [410, 94] on div "h ero.jumpUp 按 Enter h ero.moveUp 按 Enter h ero.jumpDown 按 Enter h ero.jumpLeft…" at bounding box center [420, 130] width 120 height 79
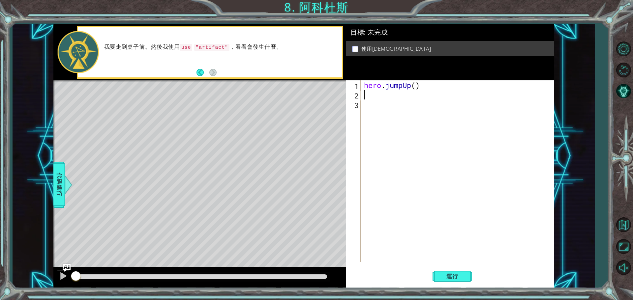
type textarea "2"
click at [418, 88] on div "hero . jumpUp ( )" at bounding box center [459, 180] width 193 height 201
type textarea "hero.jumpUp()"
click at [424, 86] on div "hero . jumpUp ( )" at bounding box center [459, 180] width 193 height 201
drag, startPoint x: 424, startPoint y: 86, endPoint x: 257, endPoint y: 83, distance: 166.6
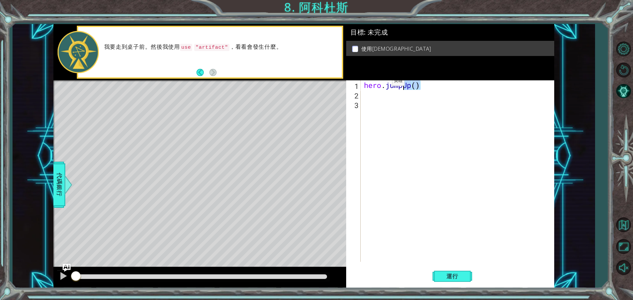
click at [257, 83] on div "1 ההההההההההההההההההההההההההההההההההההההההההההההההההההההההההההההההההההההההההההה…" at bounding box center [303, 156] width 501 height 265
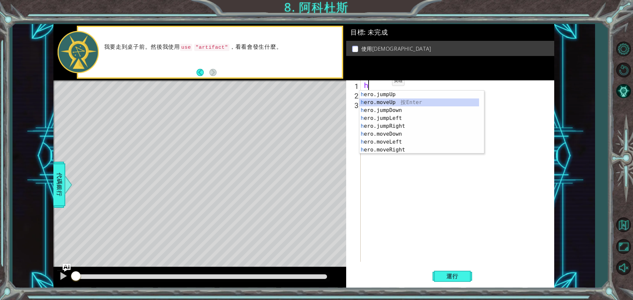
click at [404, 104] on div "h ero.jumpUp 按 Enter h ero.moveUp 按 Enter h ero.jumpDown 按 Enter h ero.jumpLeft…" at bounding box center [420, 130] width 120 height 79
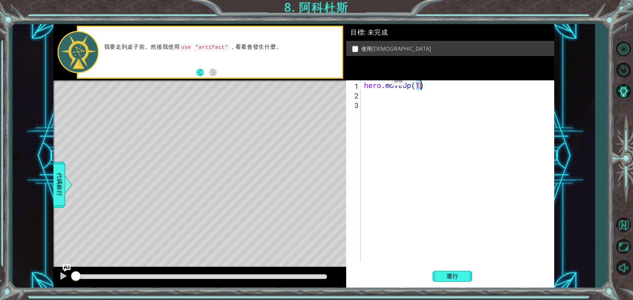
type textarea "hero.moveUp(2)"
click at [403, 95] on div "hero . moveUp ( 2 )" at bounding box center [459, 180] width 193 height 201
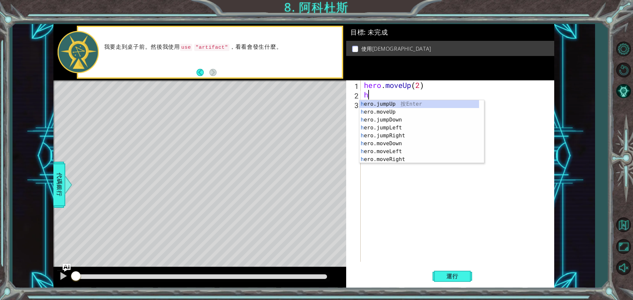
scroll to position [0, 0]
click at [404, 154] on div "h ero.jumpUp 按 Enter h ero.moveUp 按 Enter h ero.jumpDown 按 Enter h ero.jumpLeft…" at bounding box center [420, 139] width 120 height 79
type textarea "hero.moveLeft(1)"
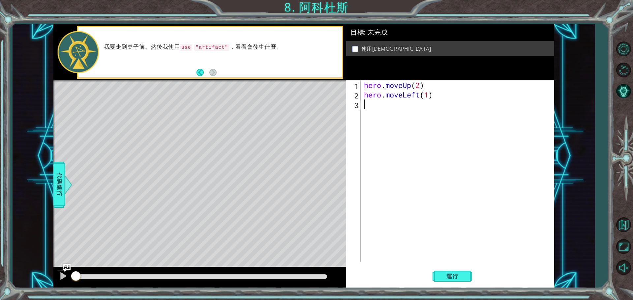
click at [390, 114] on div "hero . moveUp ( 2 ) hero . moveLeft ( 1 )" at bounding box center [459, 180] width 193 height 201
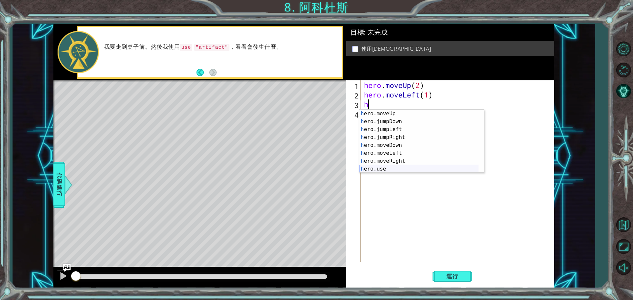
scroll to position [8, 0]
click at [409, 148] on div "h ero.moveUp 按 Enter h ero.jumpDown 按 Enter h ero.jumpLeft 按 Enter h ero.jumpRi…" at bounding box center [420, 149] width 120 height 79
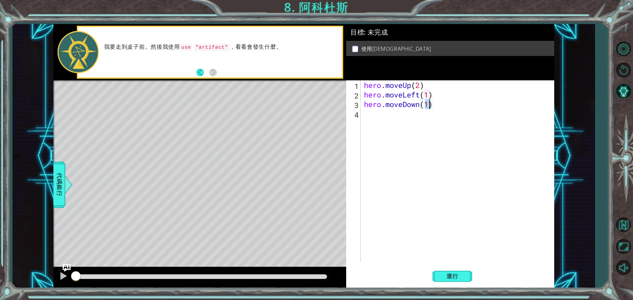
type textarea "hero.moveDown(2)"
click at [392, 114] on div "hero . moveUp ( 2 ) hero . moveLeft ( 1 ) hero . moveDown ( 2 )" at bounding box center [459, 180] width 193 height 201
type textarea "h"
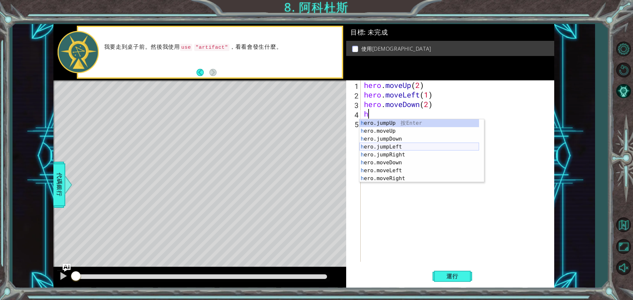
click at [405, 148] on div "h ero.jumpUp 按 Enter h ero.moveUp 按 Enter h ero.jumpDown 按 Enter h ero.jumpLeft…" at bounding box center [420, 158] width 120 height 79
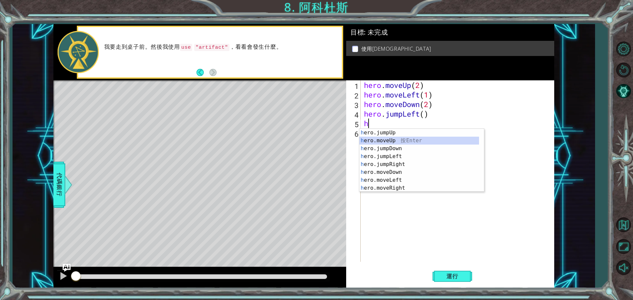
click at [398, 142] on div "h ero.jumpUp 按 Enter h ero.moveUp 按 Enter h ero.jumpDown 按 Enter h ero.jumpLeft…" at bounding box center [420, 168] width 120 height 79
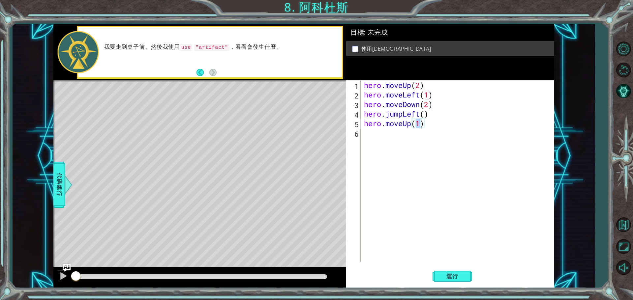
type textarea "hero.moveUp(2)"
click at [414, 132] on div "hero . moveUp ( 2 ) hero . moveLeft ( 1 ) hero . moveDown ( 2 ) hero . jumpLeft…" at bounding box center [459, 180] width 193 height 201
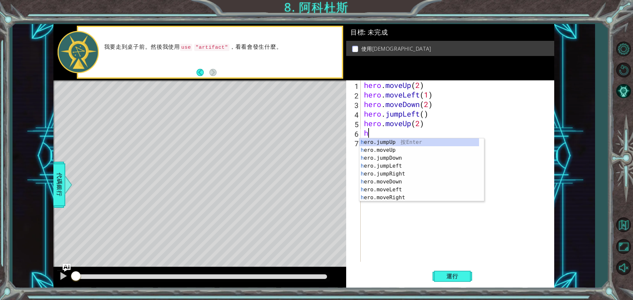
scroll to position [0, 0]
click at [408, 196] on div "h ero.jumpUp 按 Enter h ero.moveUp 按 Enter h ero.jumpDown 按 Enter h ero.jumpLeft…" at bounding box center [420, 178] width 120 height 79
type textarea "hero.moveRight(1)"
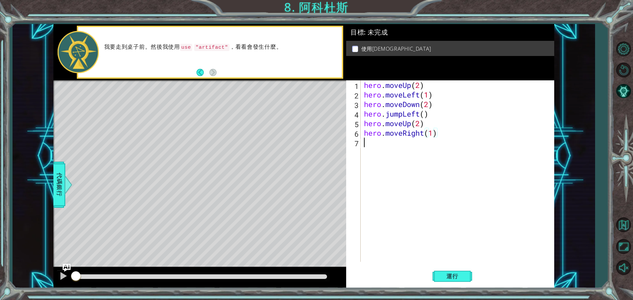
click at [407, 150] on div "hero . moveUp ( 2 ) hero . moveLeft ( 1 ) hero . moveDown ( 2 ) hero . jumpLeft…" at bounding box center [459, 180] width 193 height 201
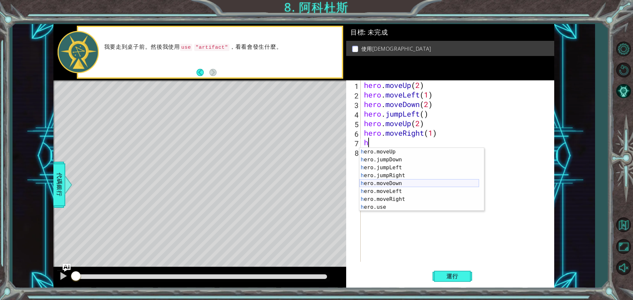
scroll to position [8, 0]
click at [404, 209] on div "h ero.moveUp 按 Enter h ero.jumpDown 按 Enter h ero.jumpLeft 按 Enter h ero.jumpRi…" at bounding box center [420, 187] width 120 height 79
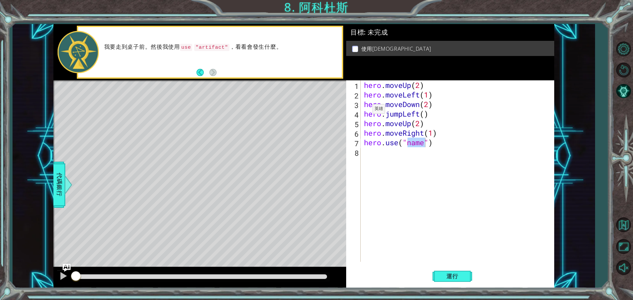
drag, startPoint x: 221, startPoint y: 45, endPoint x: 217, endPoint y: 48, distance: 5.4
click at [213, 47] on code ""artifact"" at bounding box center [211, 47] width 35 height 7
drag, startPoint x: 221, startPoint y: 48, endPoint x: 355, endPoint y: 86, distance: 139.1
click at [211, 48] on code ""artifact"" at bounding box center [211, 47] width 35 height 7
click at [408, 144] on div "hero . moveUp ( 2 ) hero . moveLeft ( 1 ) hero . moveDown ( 2 ) hero . jumpLeft…" at bounding box center [458, 171] width 190 height 182
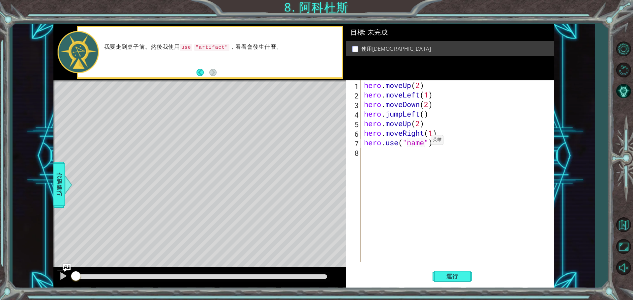
click at [421, 142] on div "hero . moveUp ( 2 ) hero . moveLeft ( 1 ) hero . moveDown ( 2 ) hero . jumpLeft…" at bounding box center [459, 180] width 193 height 201
click at [425, 141] on div "hero . moveUp ( 2 ) hero . moveLeft ( 1 ) hero . moveDown ( 2 ) hero . jumpLeft…" at bounding box center [459, 180] width 193 height 201
drag, startPoint x: 426, startPoint y: 142, endPoint x: 406, endPoint y: 142, distance: 19.5
click at [406, 142] on div "hero . moveUp ( 2 ) hero . moveLeft ( 1 ) hero . moveDown ( 2 ) hero . jumpLeft…" at bounding box center [459, 180] width 193 height 201
click at [408, 153] on div "hero.use 按 Enter" at bounding box center [422, 160] width 125 height 24
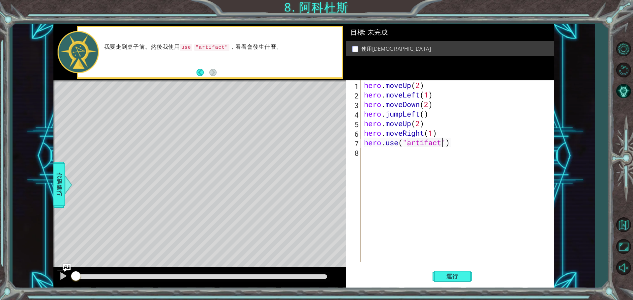
scroll to position [0, 0]
click at [448, 278] on span "運行" at bounding box center [452, 276] width 25 height 7
type textarea "hero.use("artifact")"
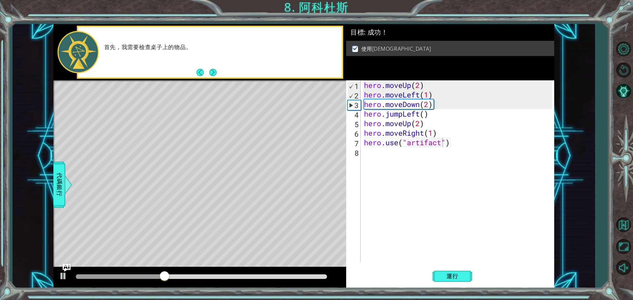
drag, startPoint x: 148, startPoint y: 279, endPoint x: 202, endPoint y: 270, distance: 54.6
click at [203, 270] on div at bounding box center [199, 278] width 293 height 21
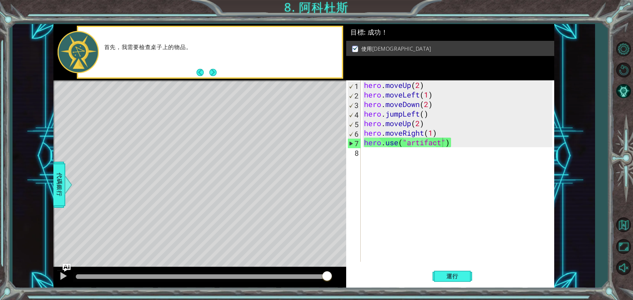
drag, startPoint x: 171, startPoint y: 277, endPoint x: 349, endPoint y: 276, distance: 178.8
click at [349, 276] on body "1 ההההההההההההההההההההההההההההההההההההההההההההההההההההההההההההההההההההההההההההה…" at bounding box center [316, 150] width 633 height 300
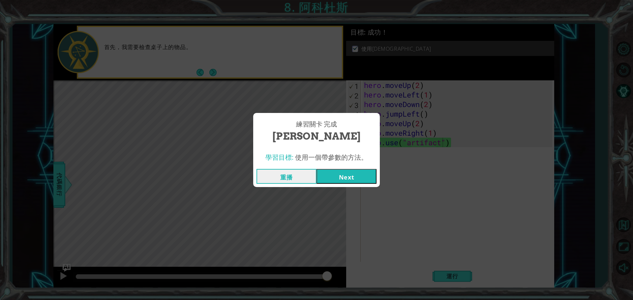
click at [349, 178] on button "Next" at bounding box center [347, 176] width 60 height 15
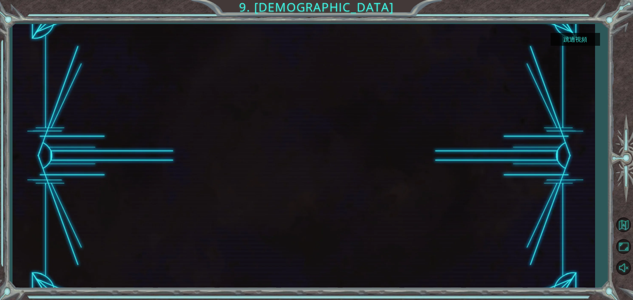
click at [577, 37] on button "跳過視頻" at bounding box center [575, 39] width 49 height 13
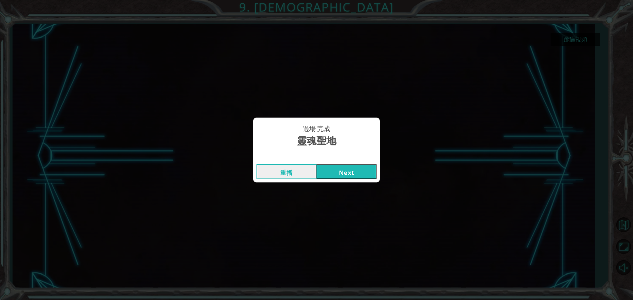
click at [362, 165] on button "Next" at bounding box center [347, 172] width 60 height 15
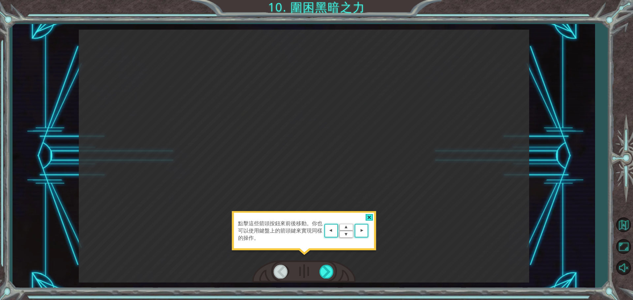
click at [335, 229] on img at bounding box center [346, 231] width 47 height 17
click at [370, 212] on div "點擊這些箭頭按鈕來前後移動。你也可以使用鍵盤上的箭頭鍵來實現同樣的操作。" at bounding box center [304, 234] width 145 height 46
click at [326, 274] on div at bounding box center [327, 272] width 15 height 14
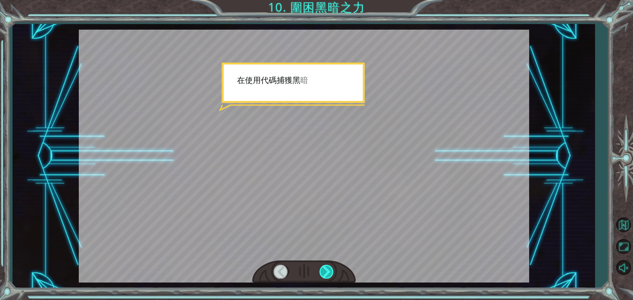
click at [326, 274] on div at bounding box center [327, 272] width 15 height 14
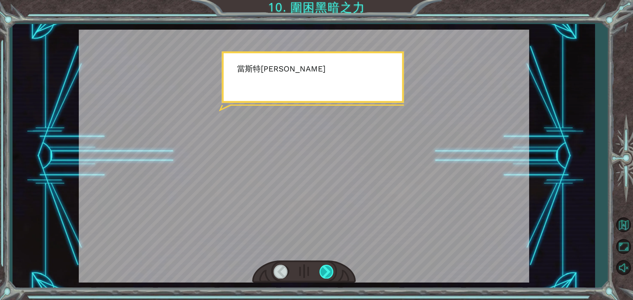
click at [326, 274] on div at bounding box center [327, 272] width 15 height 14
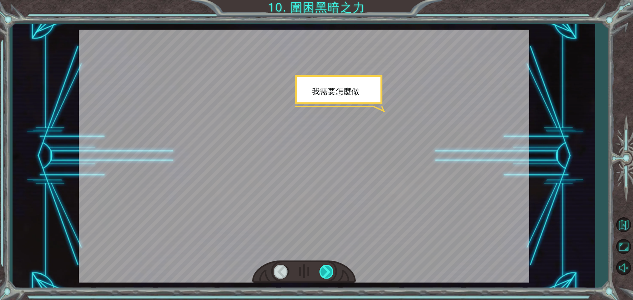
click at [326, 273] on div at bounding box center [327, 272] width 15 height 14
click at [325, 272] on div at bounding box center [327, 272] width 15 height 14
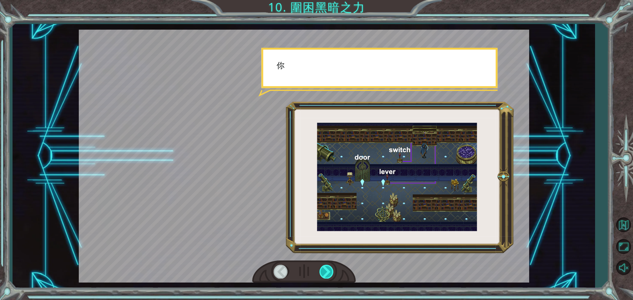
click at [325, 272] on div at bounding box center [327, 272] width 15 height 14
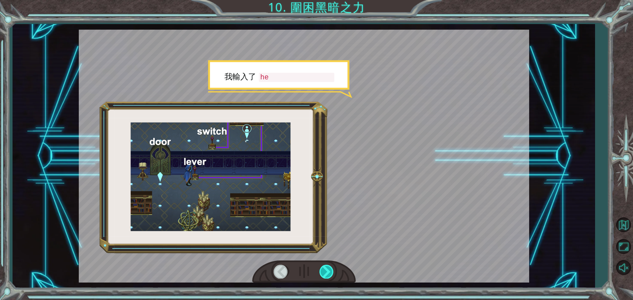
click at [325, 272] on div at bounding box center [327, 272] width 15 height 14
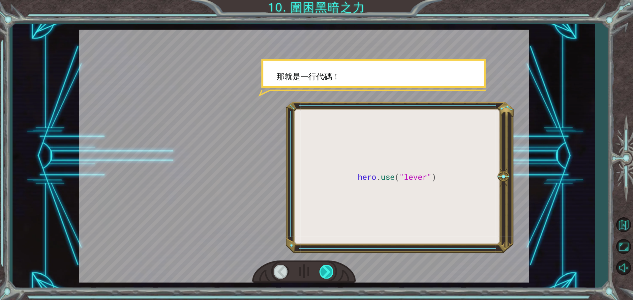
click at [325, 272] on div at bounding box center [327, 272] width 15 height 14
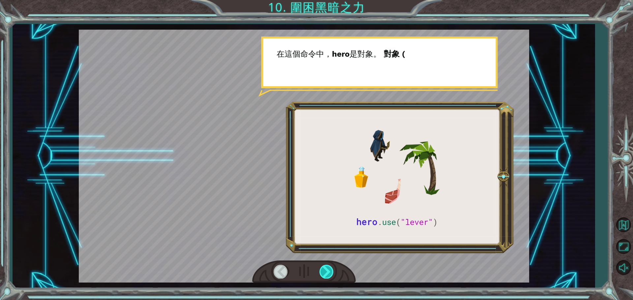
click at [325, 272] on div at bounding box center [327, 272] width 15 height 14
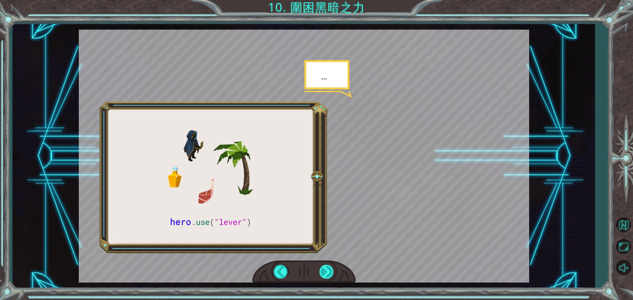
click at [325, 272] on div at bounding box center [327, 272] width 15 height 14
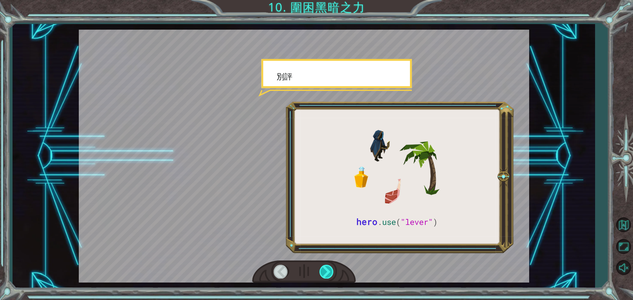
click at [325, 272] on div at bounding box center [327, 272] width 15 height 14
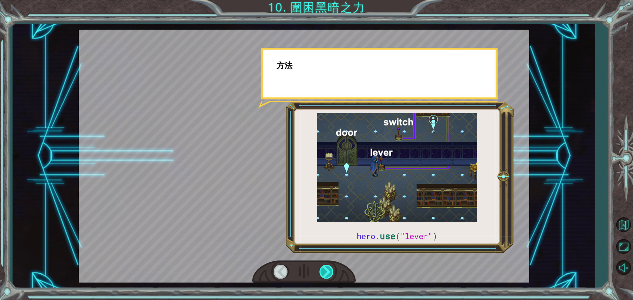
click at [325, 272] on div at bounding box center [327, 272] width 15 height 14
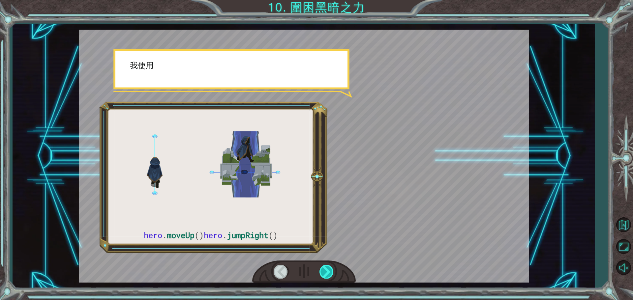
click at [325, 272] on div at bounding box center [327, 272] width 15 height 14
click at [325, 271] on div at bounding box center [327, 272] width 15 height 14
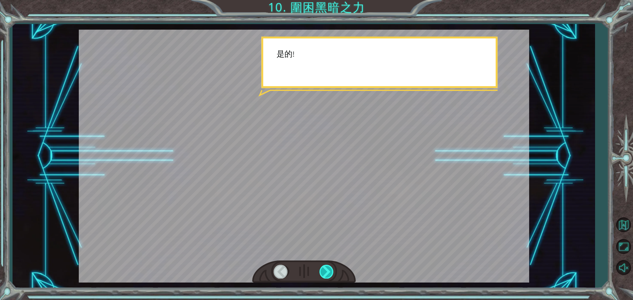
click at [325, 271] on div at bounding box center [327, 272] width 15 height 14
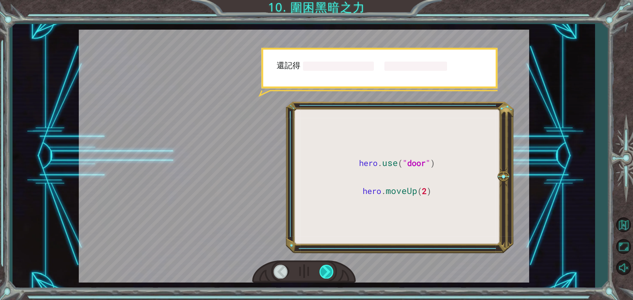
click at [325, 271] on div at bounding box center [327, 272] width 15 height 14
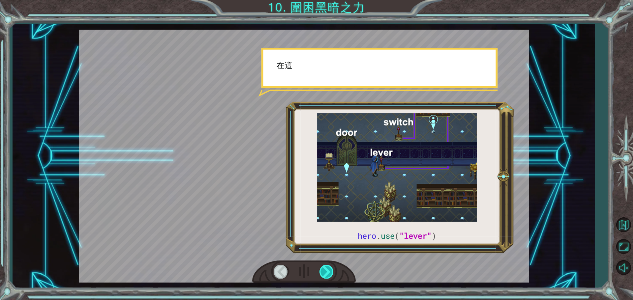
click at [325, 271] on div at bounding box center [327, 272] width 15 height 14
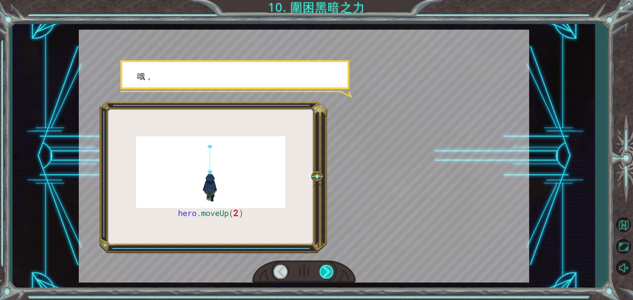
click at [325, 271] on div at bounding box center [327, 272] width 15 height 14
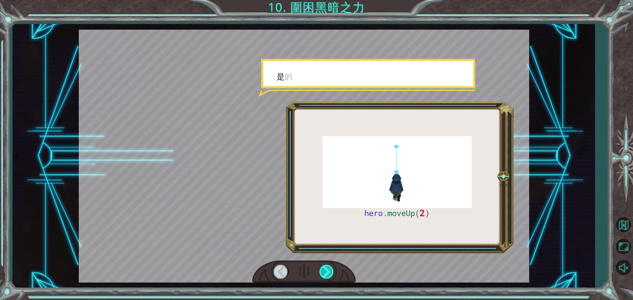
click at [325, 271] on div at bounding box center [327, 272] width 15 height 14
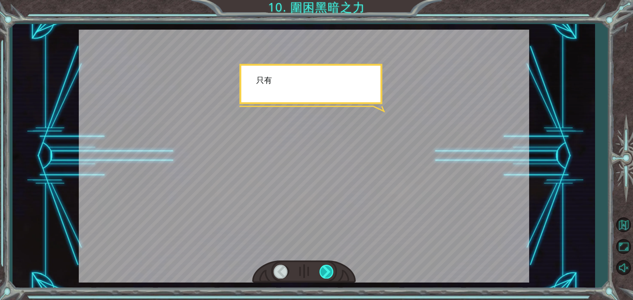
click at [325, 271] on div at bounding box center [327, 272] width 15 height 14
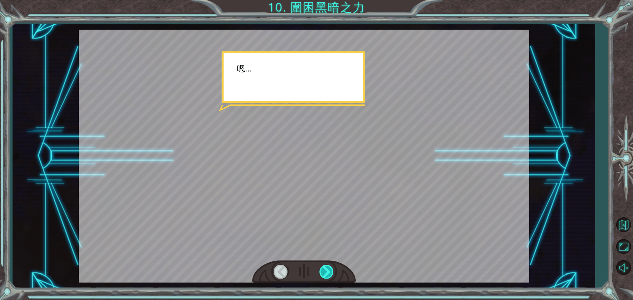
click at [325, 271] on div at bounding box center [327, 272] width 15 height 14
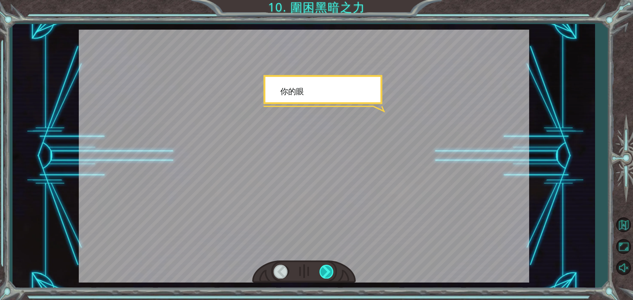
click at [325, 271] on div at bounding box center [327, 272] width 15 height 14
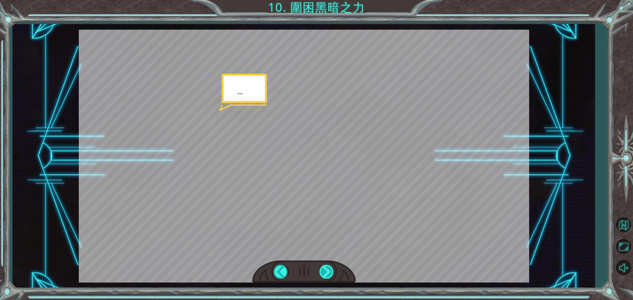
click at [325, 271] on div at bounding box center [327, 272] width 15 height 14
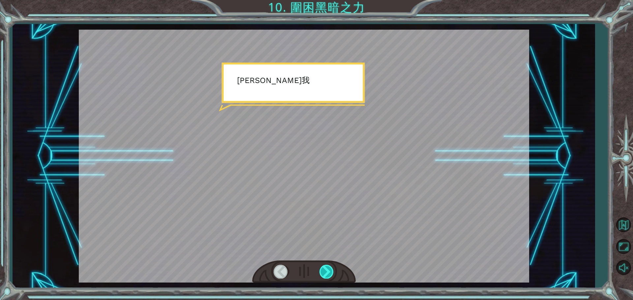
click at [325, 271] on div at bounding box center [327, 272] width 15 height 14
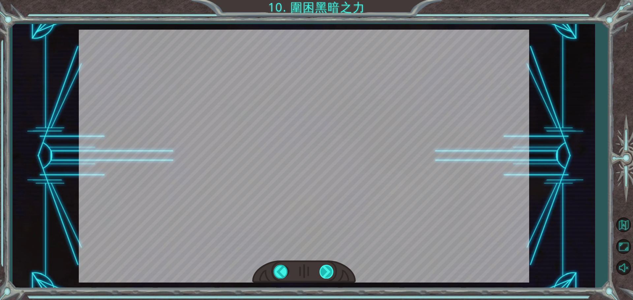
click at [325, 0] on div "hero . moveUp ( 2 ) 在 使 用 代 碼 捕 獲 黑 暗 之 力 之 前 ， 我 們 需 要 修 復 巨 石 器 。 當 [PERSON_N…" at bounding box center [316, 0] width 633 height 0
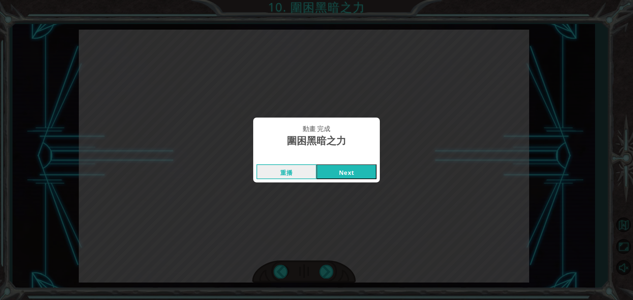
click at [351, 174] on button "Next" at bounding box center [347, 172] width 60 height 15
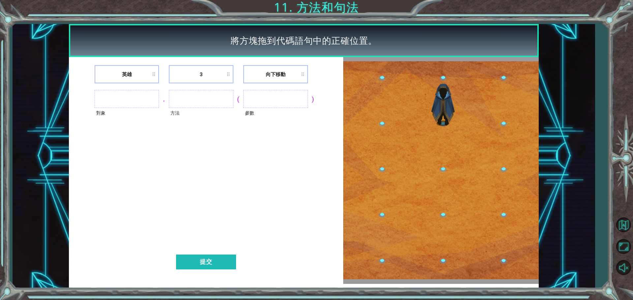
click at [131, 71] on li "英雄" at bounding box center [127, 74] width 65 height 18
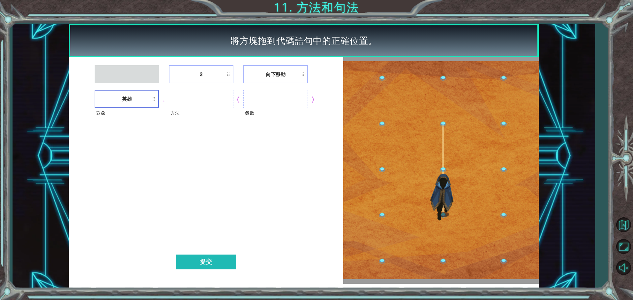
click at [142, 99] on li "英雄" at bounding box center [127, 99] width 65 height 18
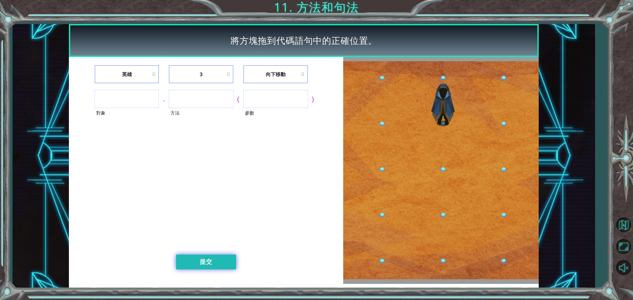
click at [207, 264] on button "提交" at bounding box center [206, 262] width 60 height 15
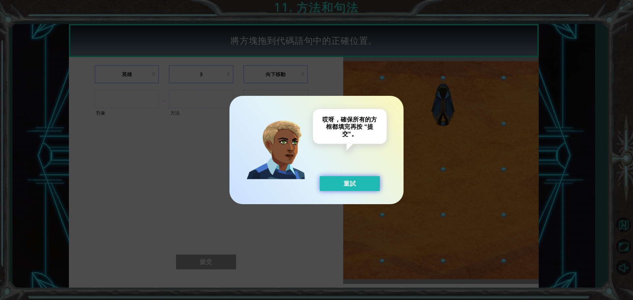
click at [361, 184] on button "重試" at bounding box center [350, 183] width 60 height 15
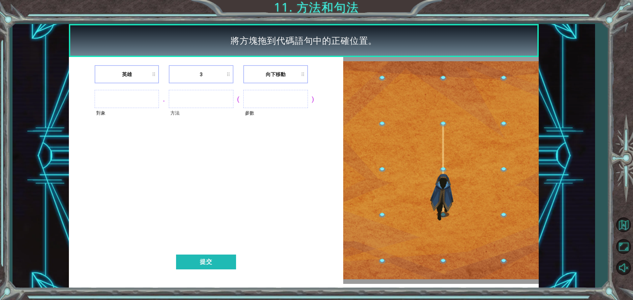
click at [265, 99] on ul at bounding box center [275, 99] width 65 height 18
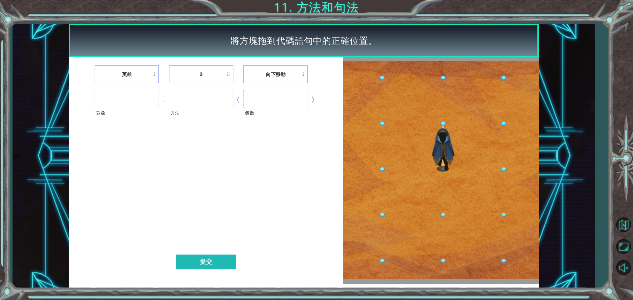
click at [265, 99] on ul at bounding box center [275, 99] width 65 height 18
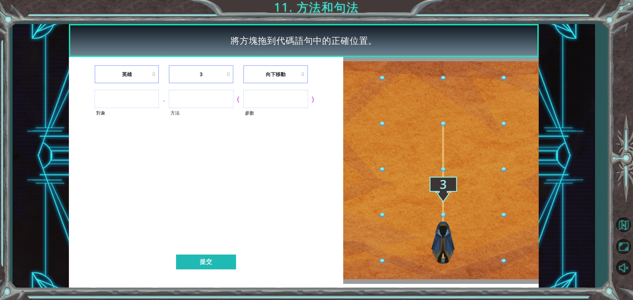
click at [265, 99] on ul at bounding box center [275, 99] width 65 height 18
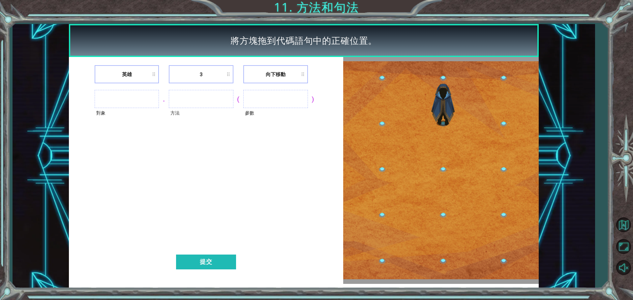
click at [303, 72] on li "向下移動" at bounding box center [275, 74] width 65 height 18
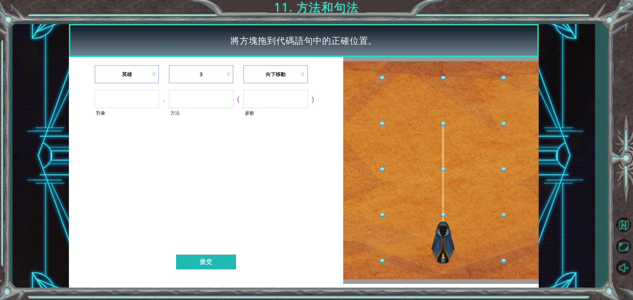
click at [303, 72] on li "向下移動" at bounding box center [275, 74] width 65 height 18
click at [198, 64] on div "英雄 3 向下移動 對象 . 方法 ( 參數 ) 提交" at bounding box center [206, 170] width 274 height 227
click at [202, 70] on li "3" at bounding box center [201, 74] width 65 height 18
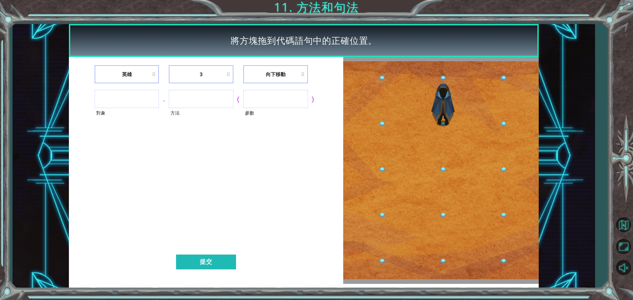
click at [202, 70] on li "3" at bounding box center [201, 74] width 65 height 18
drag, startPoint x: 133, startPoint y: 99, endPoint x: 151, endPoint y: 84, distance: 23.7
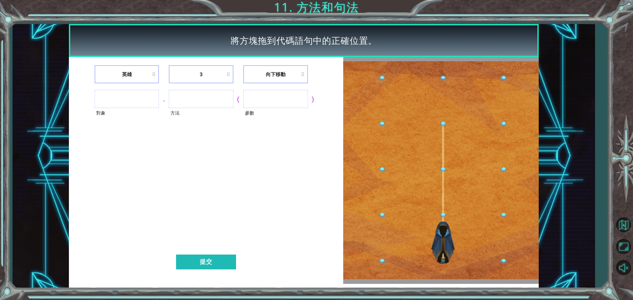
click at [137, 97] on ul at bounding box center [127, 99] width 65 height 18
click at [154, 75] on li "英雄" at bounding box center [127, 74] width 65 height 18
click at [443, 184] on img at bounding box center [441, 170] width 196 height 218
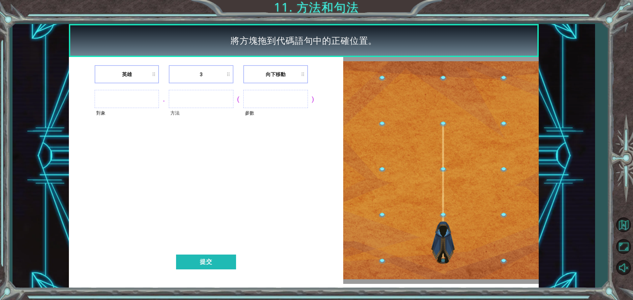
click at [443, 184] on img at bounding box center [441, 170] width 196 height 218
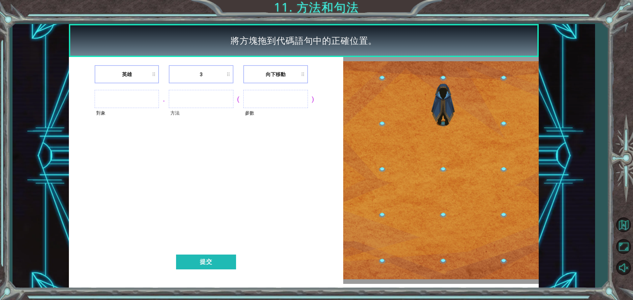
click at [443, 184] on img at bounding box center [441, 170] width 196 height 218
click at [202, 78] on li "3" at bounding box center [201, 74] width 65 height 18
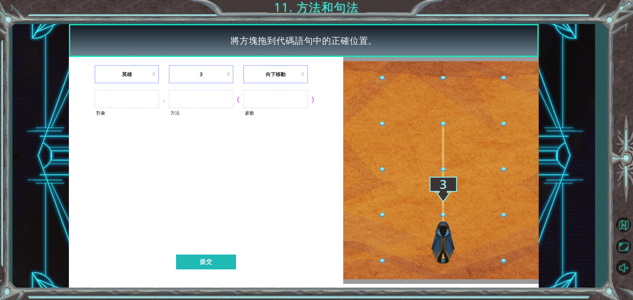
click at [203, 78] on li "3" at bounding box center [201, 74] width 65 height 18
click at [203, 77] on li "3" at bounding box center [201, 74] width 65 height 18
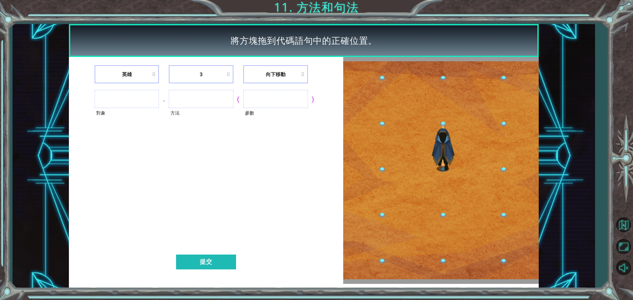
click at [203, 74] on li "3" at bounding box center [201, 74] width 65 height 18
drag, startPoint x: 203, startPoint y: 73, endPoint x: 191, endPoint y: 103, distance: 32.2
click at [191, 103] on ul at bounding box center [201, 99] width 65 height 18
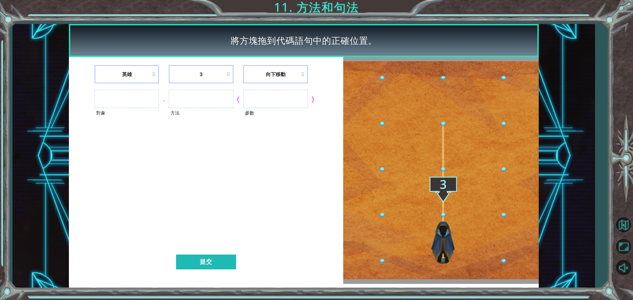
click at [190, 103] on ul at bounding box center [201, 99] width 65 height 18
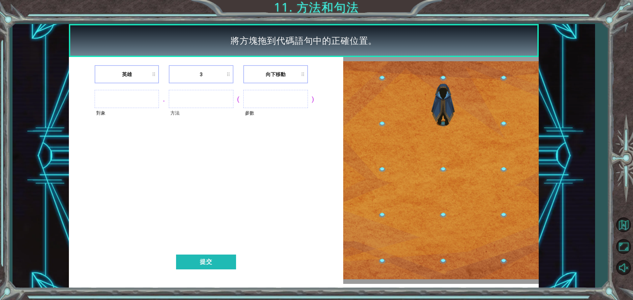
click at [190, 103] on ul at bounding box center [201, 99] width 65 height 18
drag, startPoint x: 190, startPoint y: 103, endPoint x: 240, endPoint y: 242, distance: 147.4
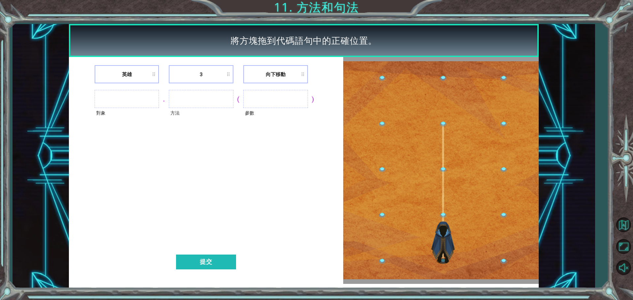
click at [204, 127] on div "英雄 3 向下移動 對象 . 方法 ( 參數 ) 提交" at bounding box center [206, 170] width 274 height 227
click at [231, 260] on button "提交" at bounding box center [206, 262] width 60 height 15
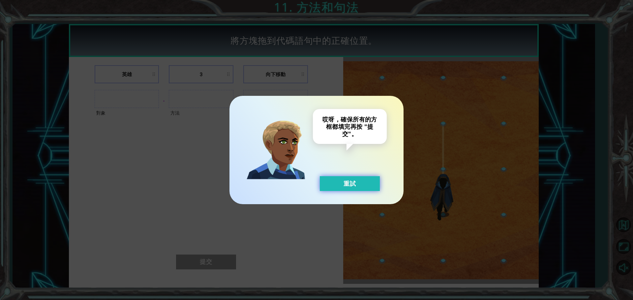
click at [327, 189] on button "重試" at bounding box center [350, 183] width 60 height 15
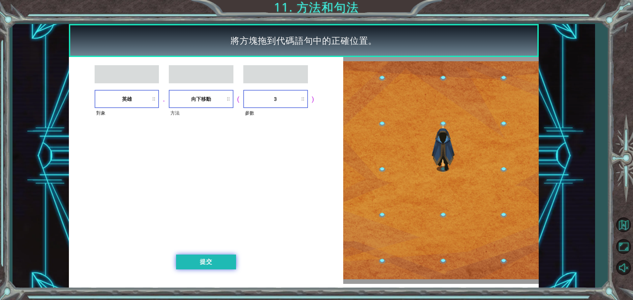
click at [215, 267] on button "提交" at bounding box center [206, 262] width 60 height 15
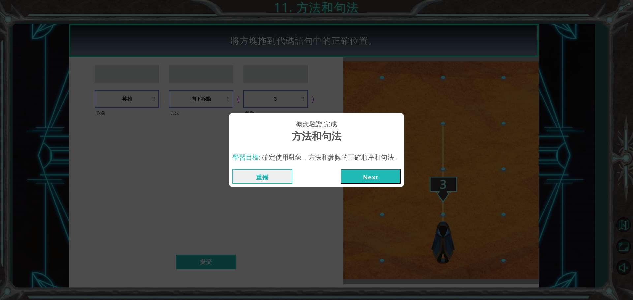
click at [366, 173] on button "Next" at bounding box center [371, 176] width 60 height 15
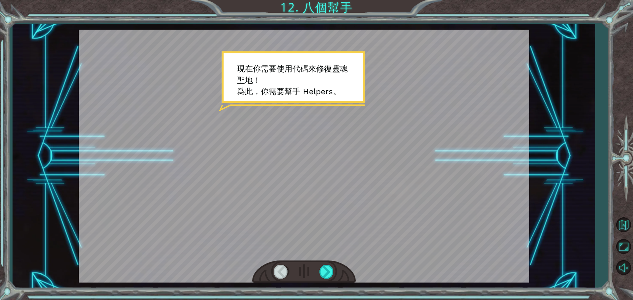
drag, startPoint x: 377, startPoint y: 87, endPoint x: 371, endPoint y: 87, distance: 5.9
click at [375, 87] on div at bounding box center [304, 156] width 451 height 253
drag, startPoint x: 365, startPoint y: 93, endPoint x: 360, endPoint y: 133, distance: 39.5
click at [364, 97] on div at bounding box center [304, 156] width 451 height 253
click at [327, 269] on div at bounding box center [327, 272] width 15 height 14
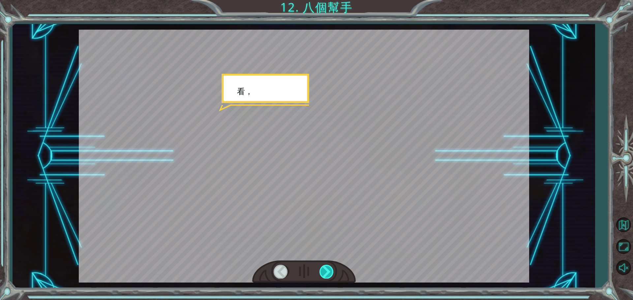
click at [326, 269] on div at bounding box center [327, 272] width 15 height 14
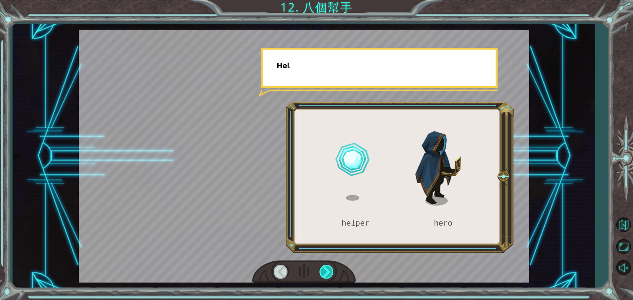
click at [326, 269] on div at bounding box center [327, 272] width 15 height 14
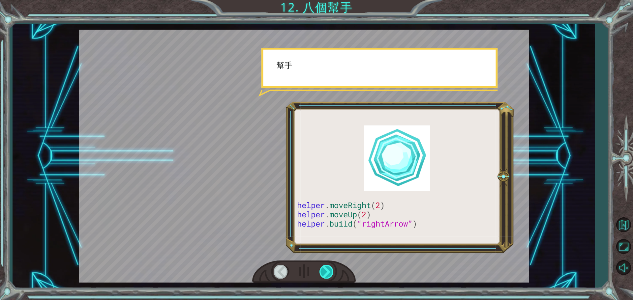
click at [326, 269] on div at bounding box center [327, 272] width 15 height 14
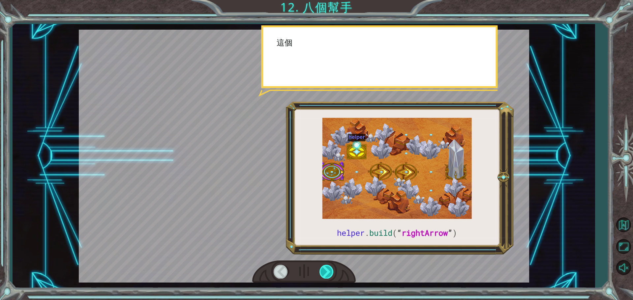
click at [326, 269] on div at bounding box center [327, 272] width 15 height 14
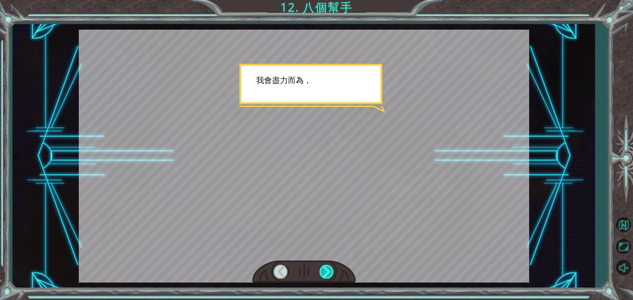
click at [328, 269] on div at bounding box center [327, 272] width 15 height 14
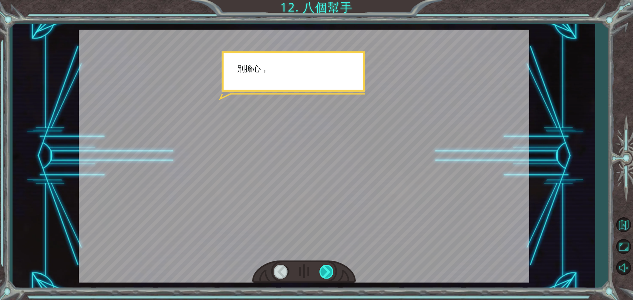
click at [323, 268] on div at bounding box center [327, 272] width 15 height 14
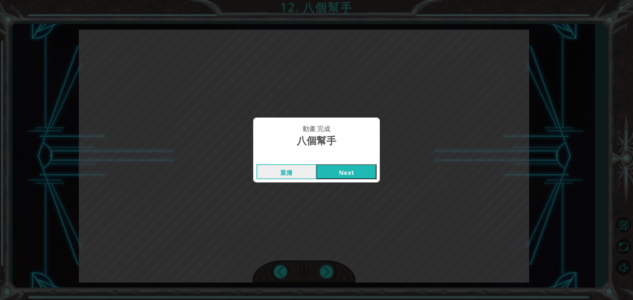
click at [357, 174] on button "Next" at bounding box center [347, 172] width 60 height 15
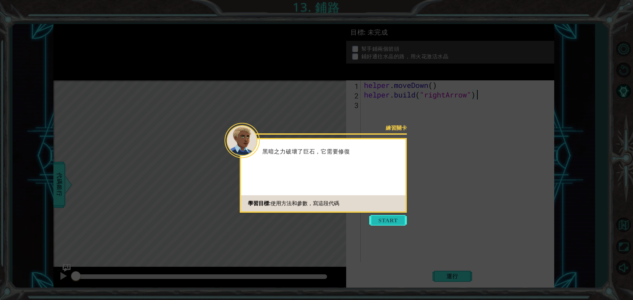
click at [381, 220] on button "Start" at bounding box center [388, 220] width 38 height 11
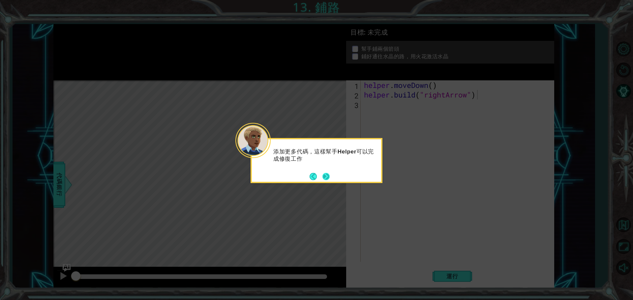
click at [329, 178] on button "Next" at bounding box center [326, 176] width 7 height 7
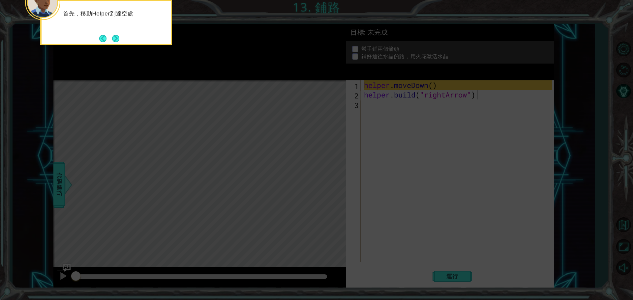
click at [329, 178] on icon at bounding box center [316, 45] width 633 height 511
click at [120, 34] on div "首先，移動Helper到達空處" at bounding box center [106, 22] width 132 height 45
click at [117, 38] on button "Next" at bounding box center [115, 38] width 7 height 7
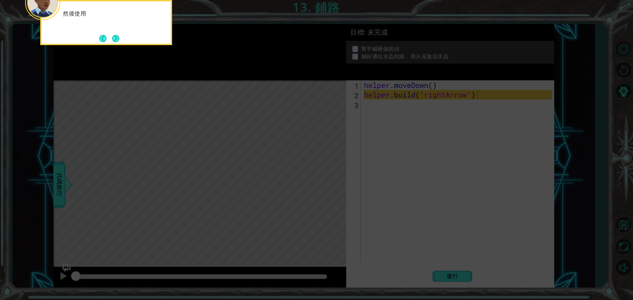
click at [117, 38] on button "Next" at bounding box center [115, 38] width 7 height 7
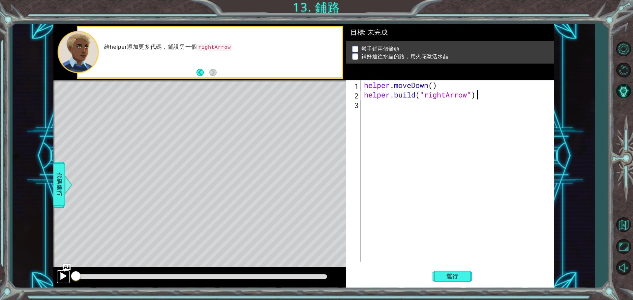
click at [58, 278] on button at bounding box center [63, 277] width 13 height 14
click at [460, 277] on span "運行" at bounding box center [452, 276] width 25 height 7
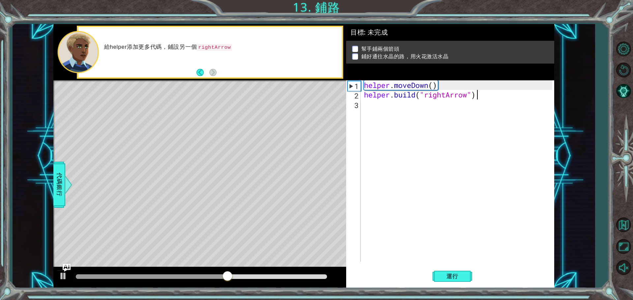
click at [388, 114] on div "helper . moveDown ( ) helper . build ( "rightArrow" )" at bounding box center [459, 180] width 193 height 201
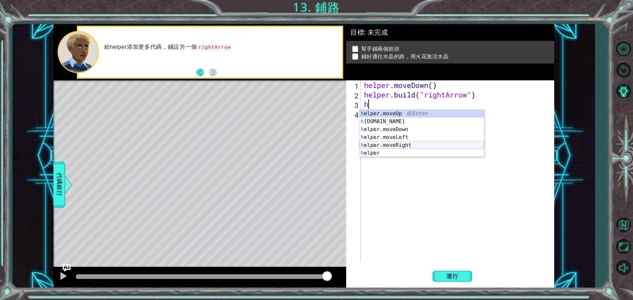
click at [408, 143] on div "h elper.moveUp 按 Enter h [DOMAIN_NAME] 按 Enter h elper.moveDown 按 Enter h elper…" at bounding box center [422, 141] width 125 height 63
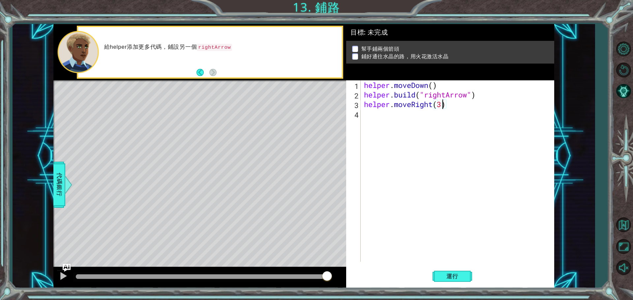
scroll to position [0, 3]
type textarea "helper.moveRight(3)"
click at [457, 278] on span "運行" at bounding box center [452, 276] width 25 height 7
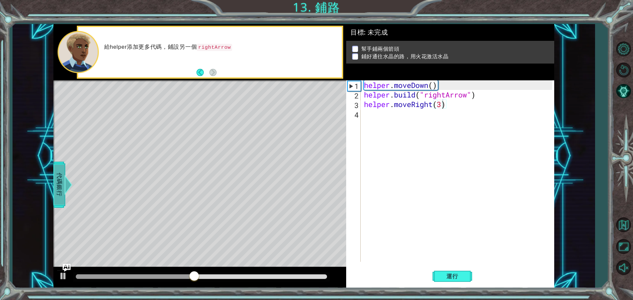
click at [62, 179] on span "代碼銀行" at bounding box center [59, 185] width 11 height 40
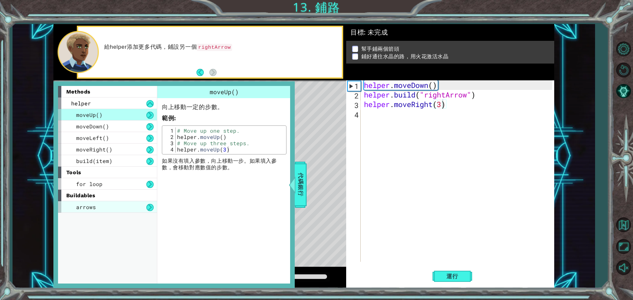
click at [99, 207] on div "arrows" at bounding box center [107, 208] width 99 height 12
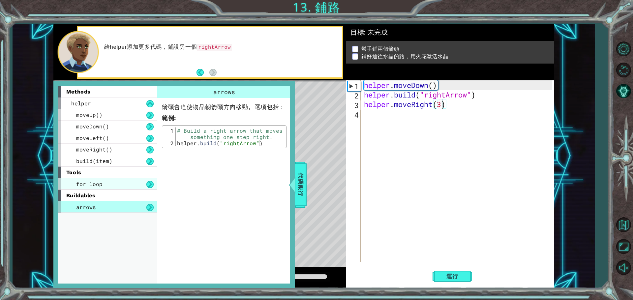
click at [110, 185] on div "for loop" at bounding box center [107, 184] width 99 height 12
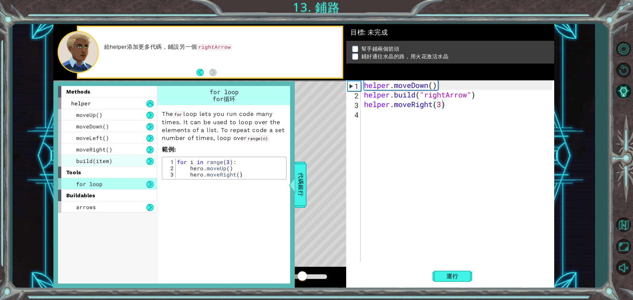
click at [116, 161] on div "build(item)" at bounding box center [107, 161] width 99 height 12
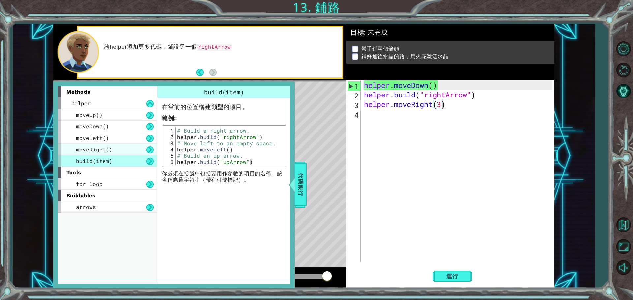
click at [123, 145] on div "moveRight()" at bounding box center [107, 150] width 99 height 12
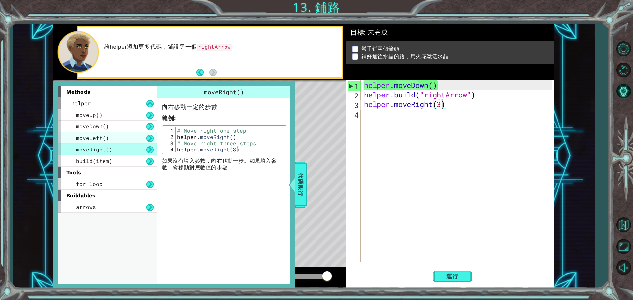
click at [122, 139] on div "moveLeft()" at bounding box center [107, 138] width 99 height 12
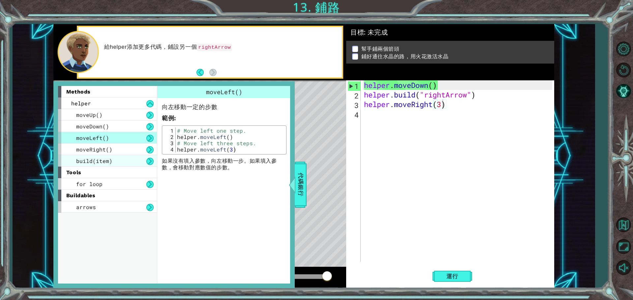
click at [114, 161] on div "build(item)" at bounding box center [107, 161] width 99 height 12
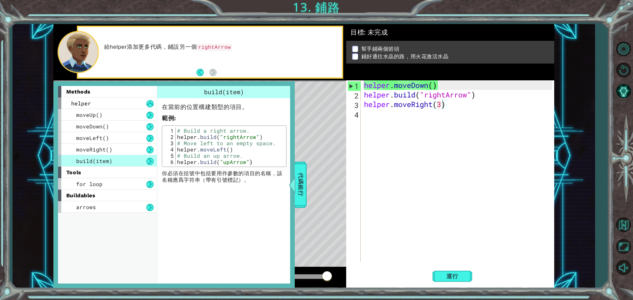
scroll to position [0, 0]
click at [379, 166] on div "helper . moveDown ( ) helper . build ( "rightArrow" ) helper . moveRight ( 3 )" at bounding box center [459, 180] width 193 height 201
click at [303, 178] on span "代碼銀行" at bounding box center [301, 185] width 11 height 40
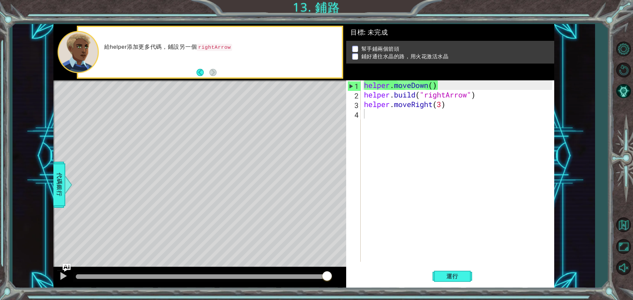
click at [402, 121] on div "helper . moveDown ( ) helper . build ( "rightArrow" ) helper . moveRight ( 3 )" at bounding box center [459, 180] width 193 height 201
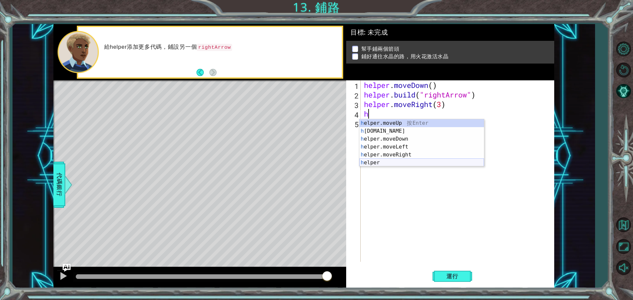
click at [399, 160] on div "h elper.moveUp 按 Enter h [DOMAIN_NAME] 按 Enter h elper.moveDown 按 Enter h elper…" at bounding box center [422, 150] width 125 height 63
type textarea "h"
type textarea "helper.moveRight"
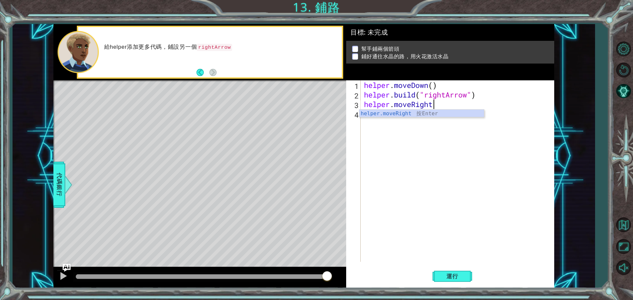
click at [411, 120] on div "helper . moveDown ( ) helper . build ( "rightArrow" ) helper . moveRight" at bounding box center [459, 180] width 193 height 201
click at [436, 103] on div "helper . moveDown ( ) helper . build ( "rightArrow" ) helper . moveRight" at bounding box center [459, 180] width 193 height 201
click at [426, 113] on div "helper.moveRigh t 按 Enter" at bounding box center [422, 122] width 125 height 24
type textarea "helper.moveRight(3)"
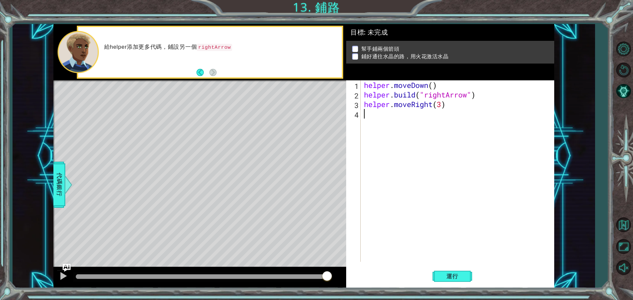
click at [425, 119] on div "helper . moveDown ( ) helper . build ( "rightArrow" ) helper . moveRight ( 3 )" at bounding box center [459, 180] width 193 height 201
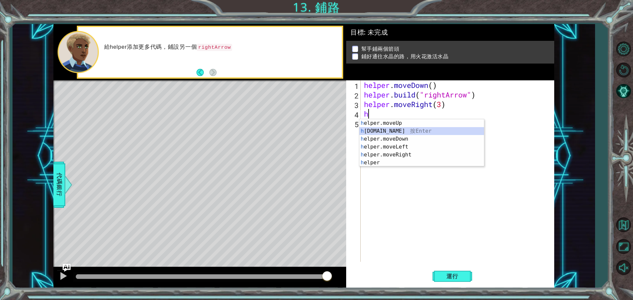
click at [407, 133] on div "h elper.moveUp 按 Enter h [DOMAIN_NAME] 按 Enter h elper.moveDown 按 Enter h elper…" at bounding box center [422, 150] width 125 height 63
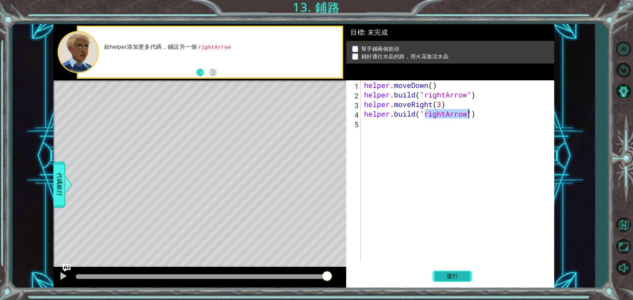
type textarea "[DOMAIN_NAME]("rightArrow")"
drag, startPoint x: 455, startPoint y: 278, endPoint x: 456, endPoint y: 274, distance: 4.0
click at [455, 278] on span "運行" at bounding box center [452, 276] width 25 height 7
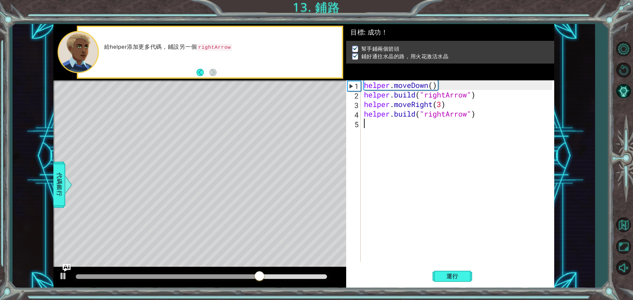
click at [438, 129] on div "helper . moveDown ( ) helper . build ( "rightArrow" ) helper . moveRight ( 3 ) …" at bounding box center [459, 180] width 193 height 201
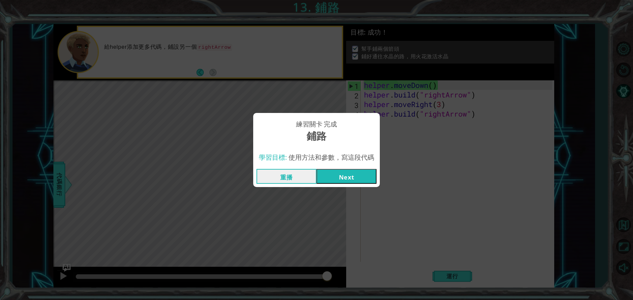
click at [357, 176] on button "Next" at bounding box center [347, 176] width 60 height 15
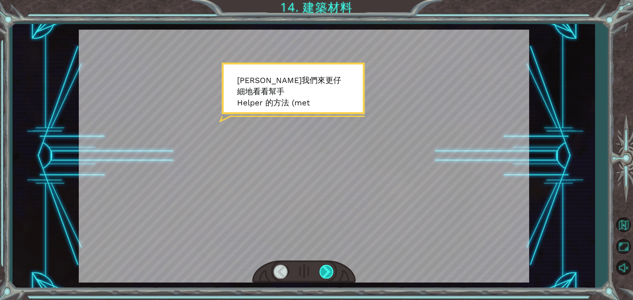
click at [332, 270] on div at bounding box center [327, 272] width 15 height 14
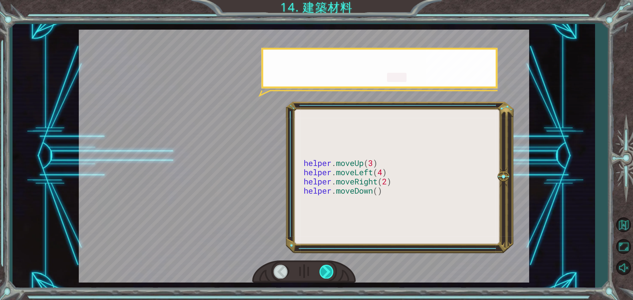
click at [332, 270] on div at bounding box center [327, 272] width 15 height 14
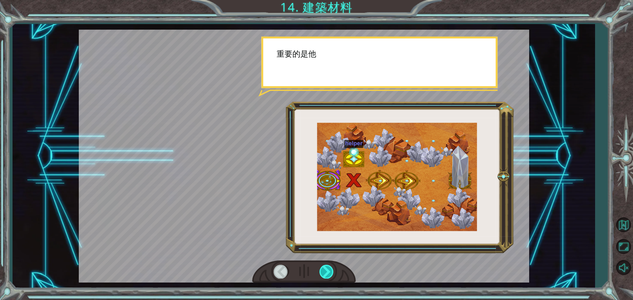
click at [332, 270] on div at bounding box center [327, 272] width 15 height 14
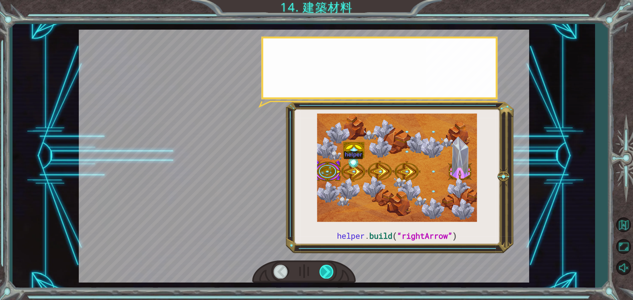
click at [332, 270] on div at bounding box center [327, 272] width 15 height 14
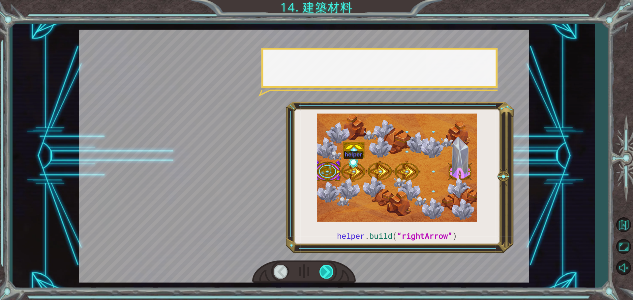
click at [332, 270] on div at bounding box center [327, 272] width 15 height 14
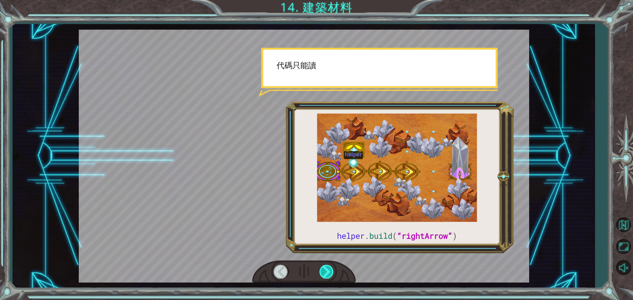
click at [332, 270] on div at bounding box center [327, 272] width 15 height 14
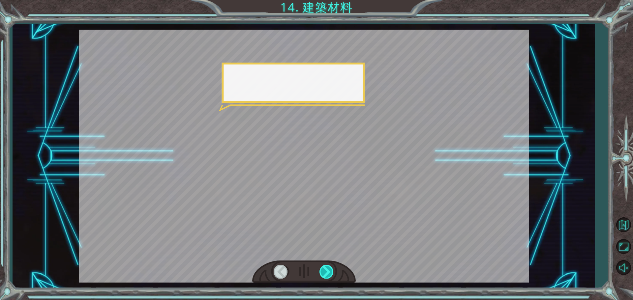
click at [332, 270] on div at bounding box center [327, 272] width 15 height 14
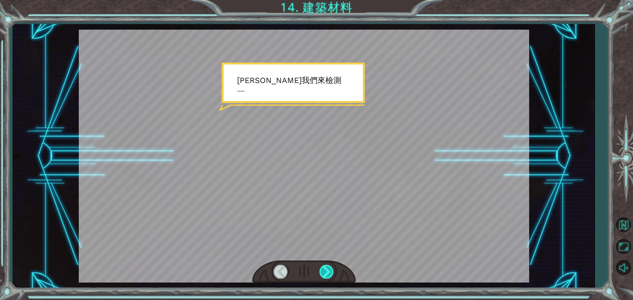
click at [332, 270] on div at bounding box center [327, 272] width 15 height 14
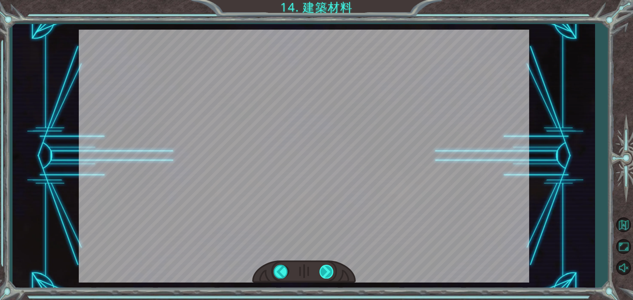
click at [332, 270] on div at bounding box center [327, 272] width 15 height 14
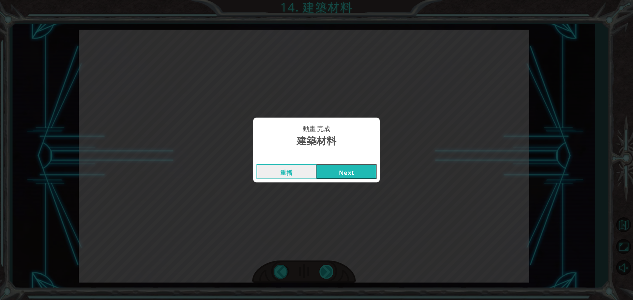
click at [332, 0] on div "helper . build ( “rightArrow” ) 讓 我 們 來 更 仔 細 地 看 看 幫 手 H e l p e r 的 方 法 ( m e…" at bounding box center [316, 0] width 633 height 0
click at [332, 270] on div "動畫 完成 建築材料 重播 Next" at bounding box center [316, 150] width 633 height 300
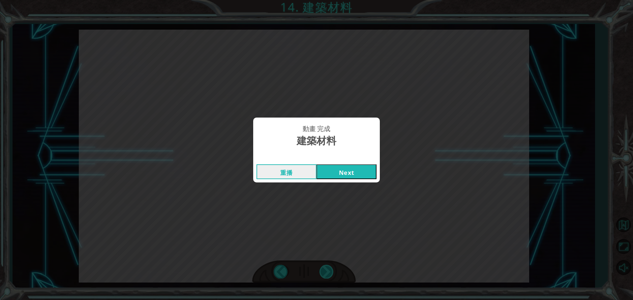
click at [332, 270] on div "動畫 完成 建築材料 重播 Next" at bounding box center [316, 150] width 633 height 300
click at [338, 177] on button "Next" at bounding box center [347, 172] width 60 height 15
